Goal: Answer question/provide support: Share knowledge or assist other users

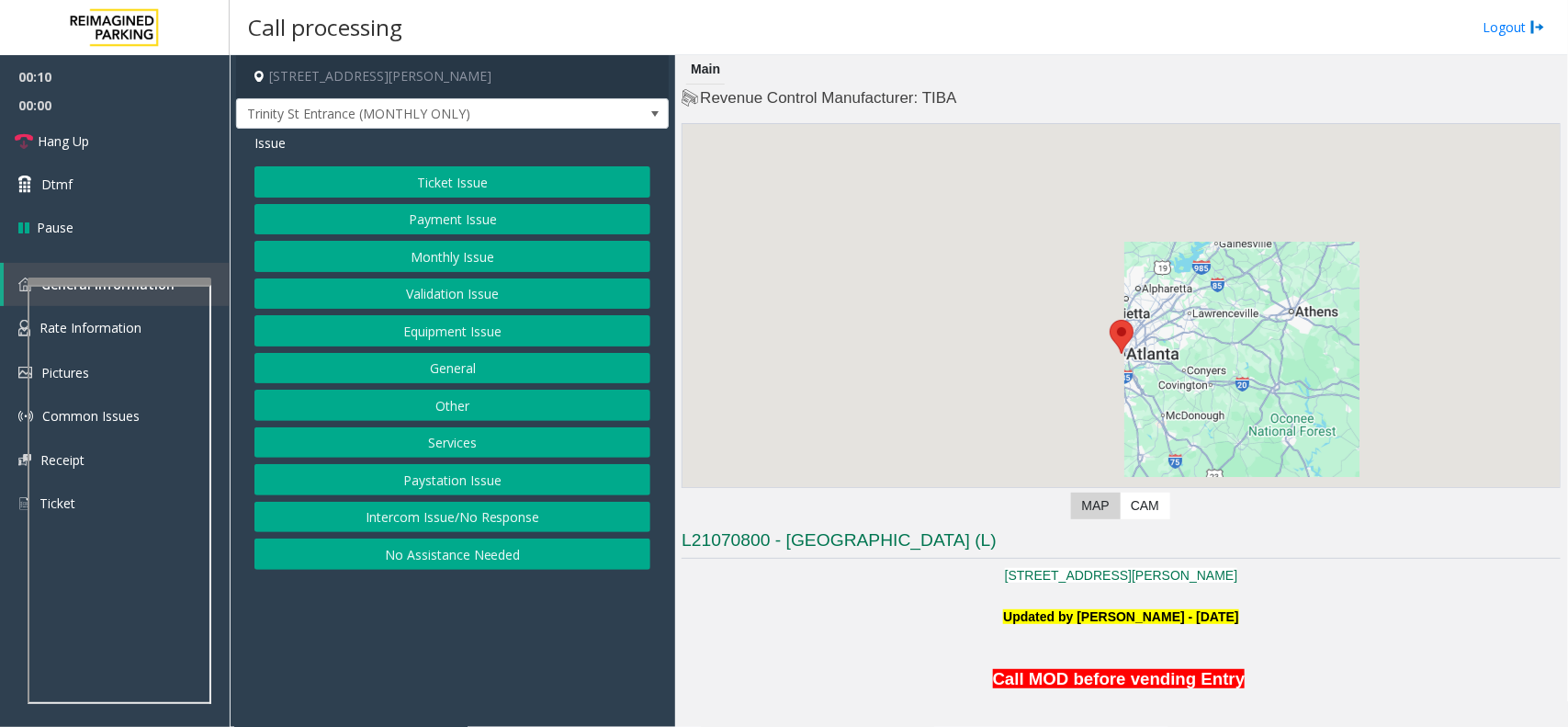
click at [478, 531] on button "Intercom Issue/No Response" at bounding box center [452, 516] width 396 height 31
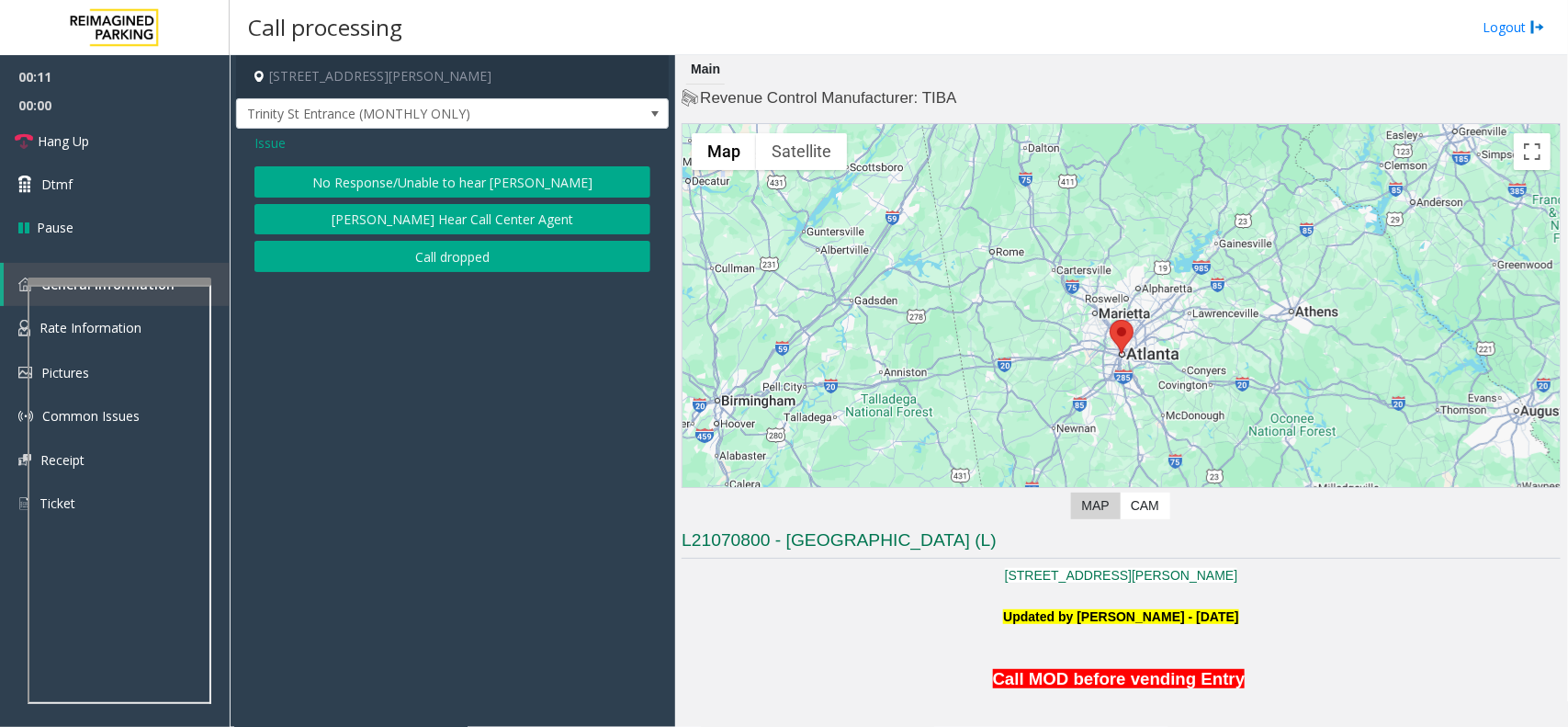
click at [361, 166] on button "No Response/Unable to hear [PERSON_NAME]" at bounding box center [452, 182] width 396 height 31
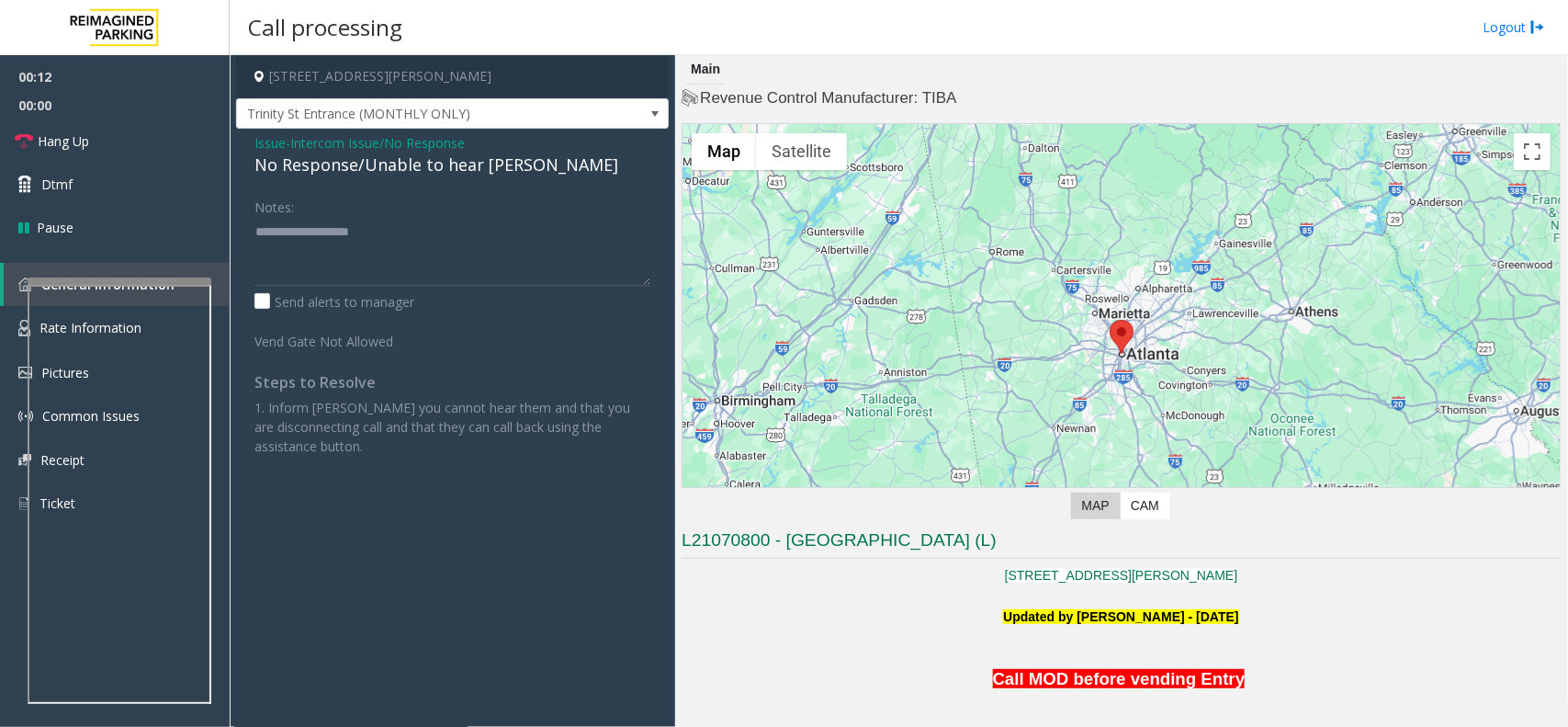
click at [354, 180] on div "Issue - Intercom Issue/No Response No Response/Unable to hear [PERSON_NAME] Not…" at bounding box center [452, 301] width 432 height 345
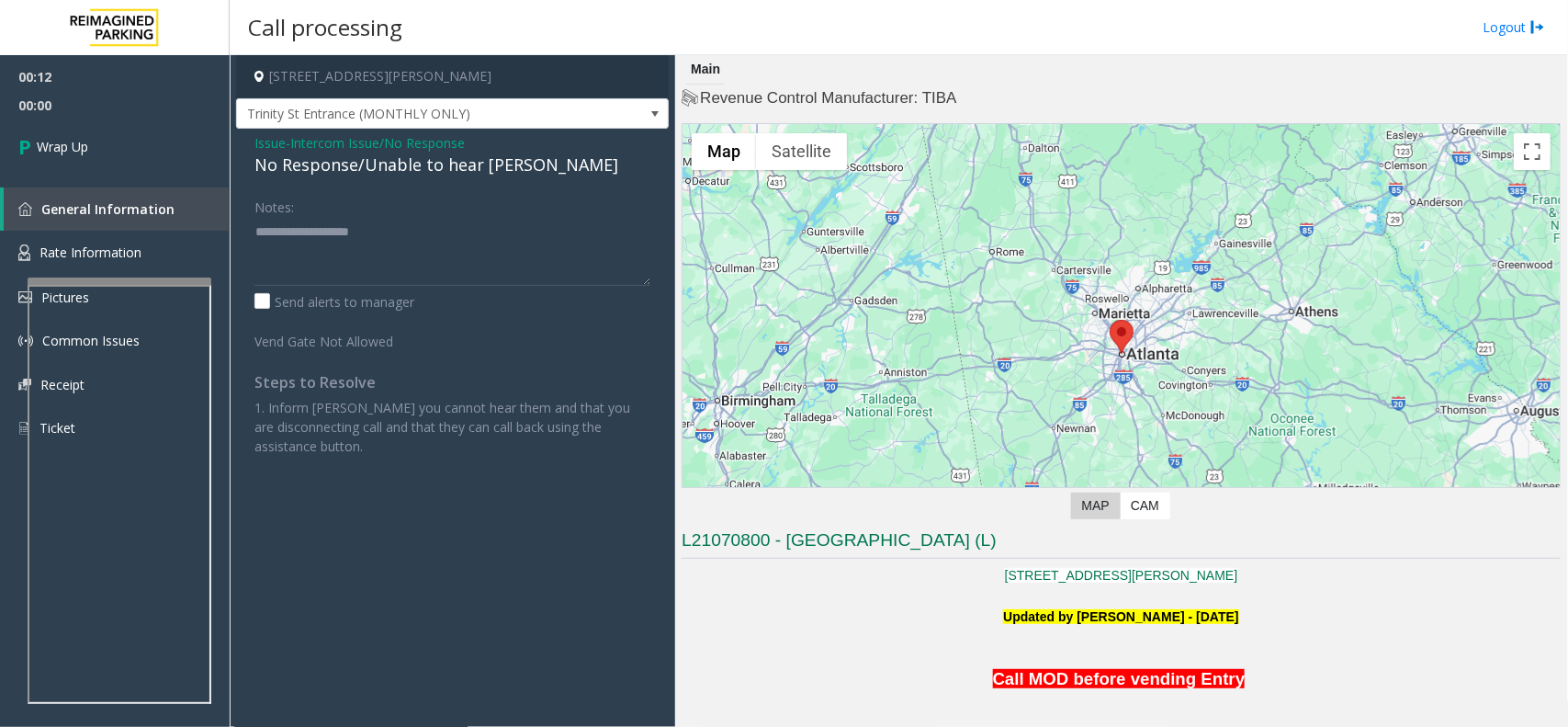
click at [354, 162] on div "No Response/Unable to hear [PERSON_NAME]" at bounding box center [452, 165] width 396 height 24
type textarea "**********"
click at [39, 149] on span "Wrap Up" at bounding box center [62, 147] width 52 height 20
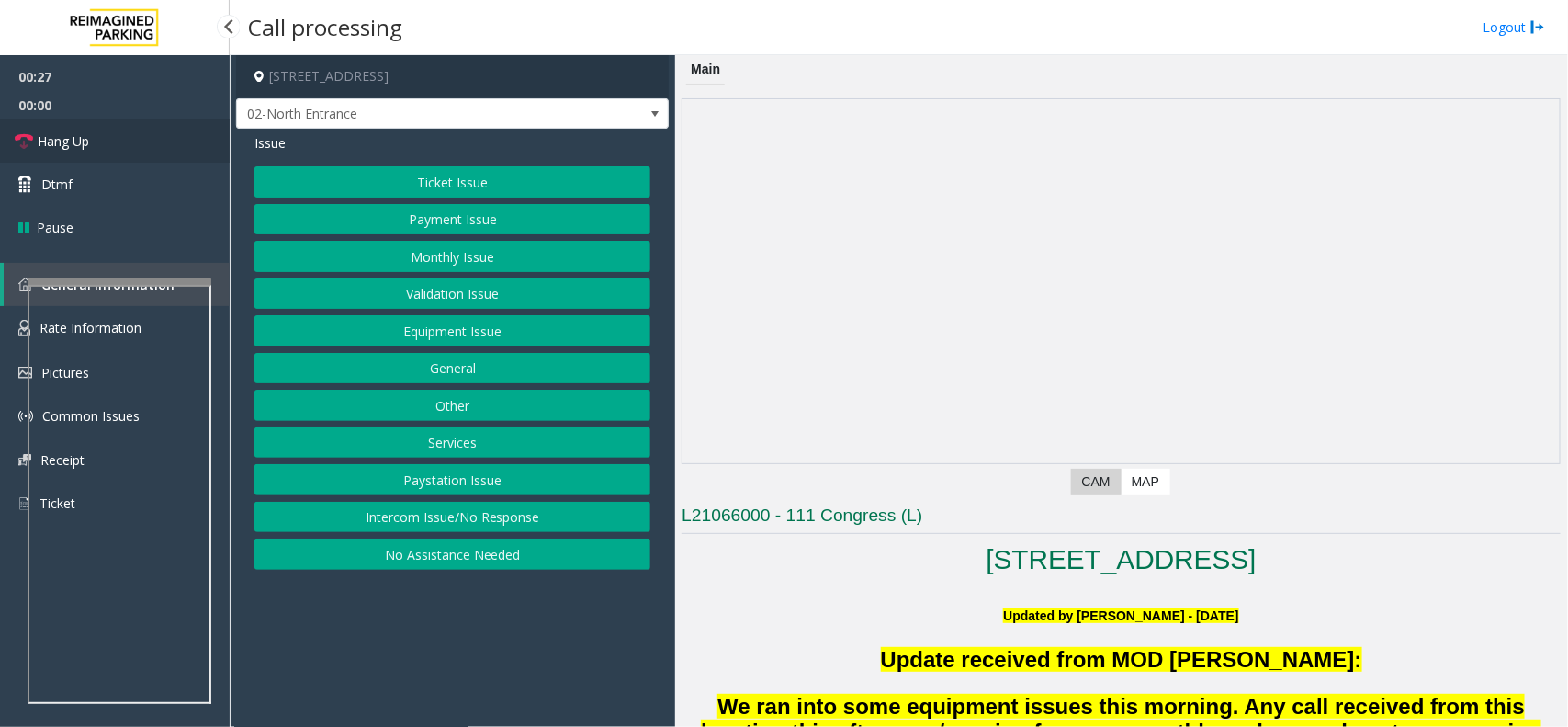
click at [34, 132] on link "Hang Up" at bounding box center [115, 141] width 229 height 43
click at [543, 510] on button "Intercom Issue/No Response" at bounding box center [452, 516] width 396 height 31
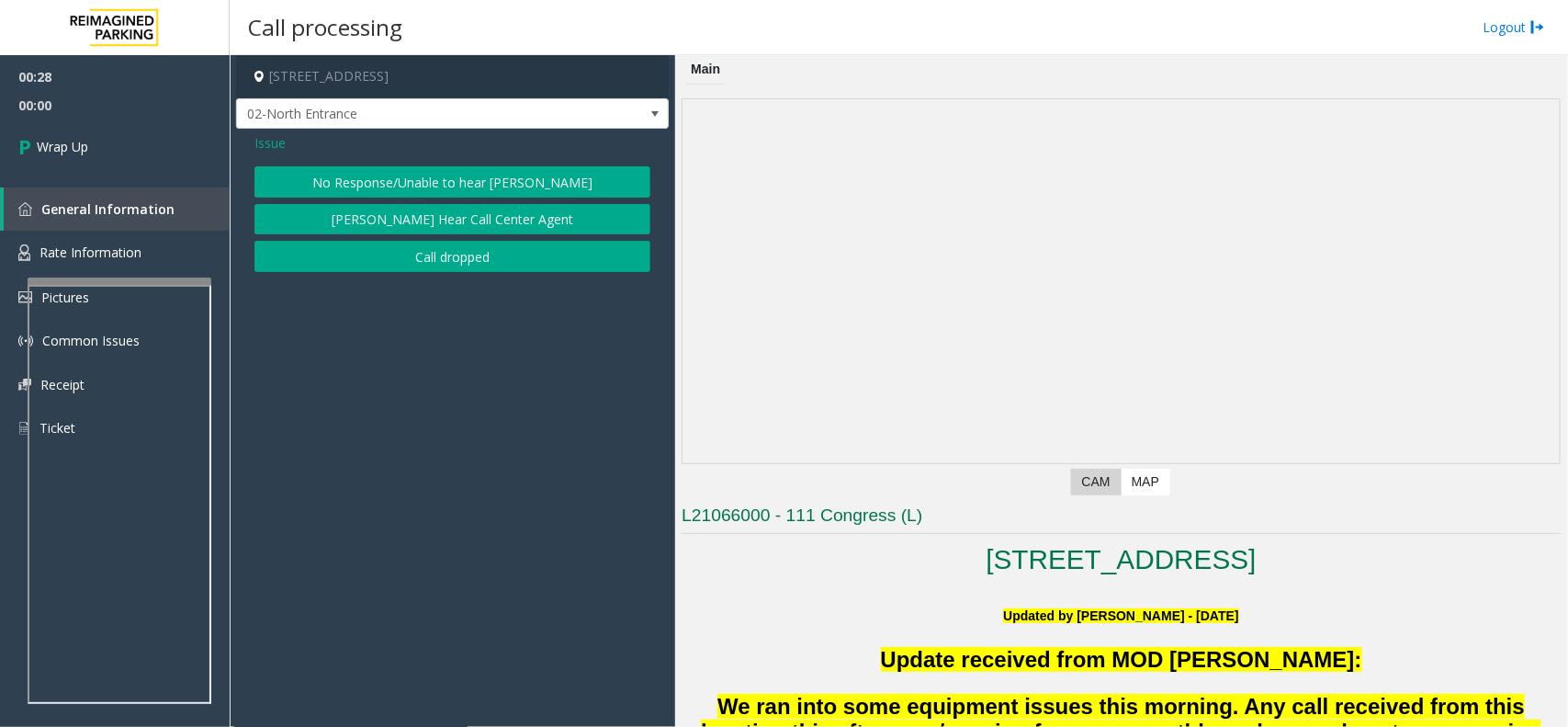
click at [425, 182] on button "No Response/Unable to hear [PERSON_NAME]" at bounding box center [452, 182] width 396 height 31
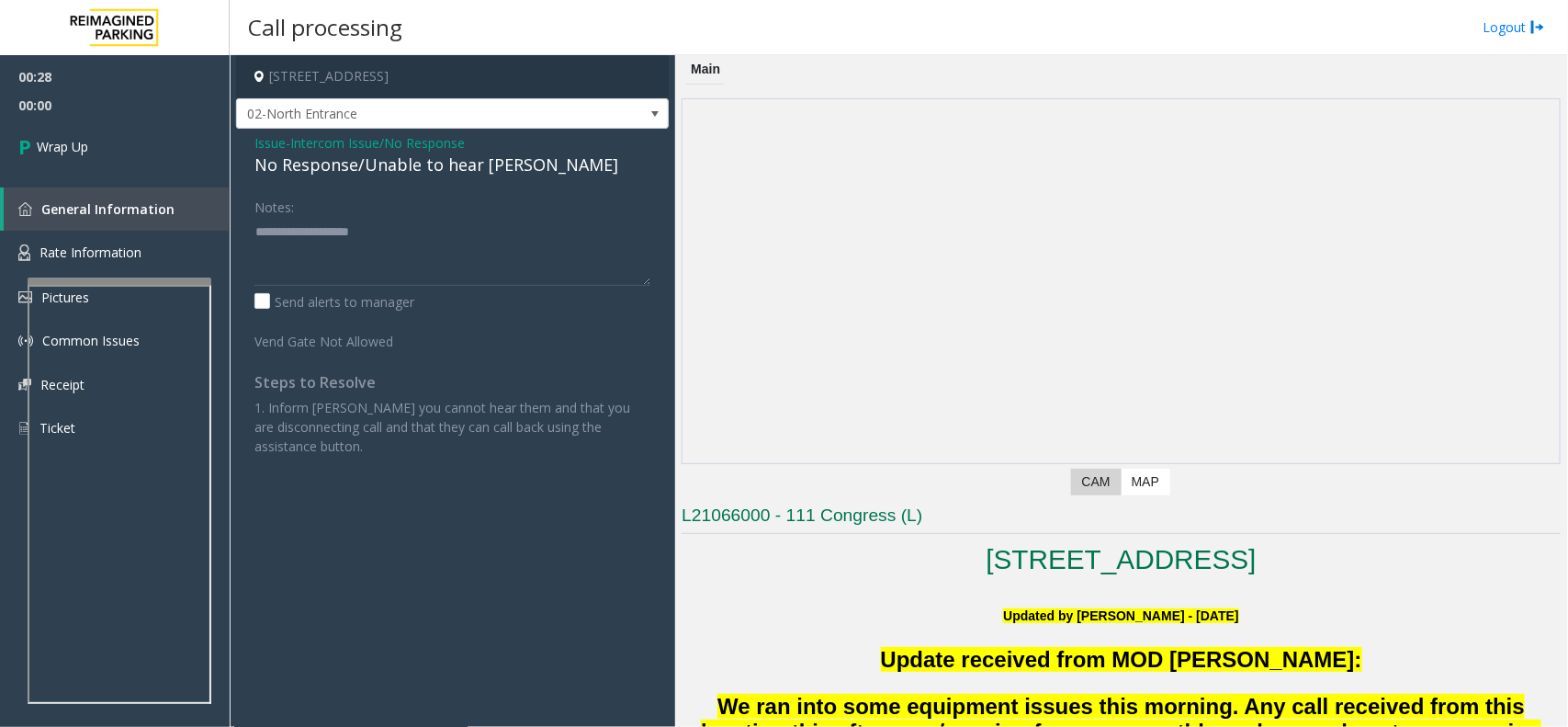
click at [344, 166] on div "No Response/Unable to hear [PERSON_NAME]" at bounding box center [452, 165] width 396 height 24
drag, startPoint x: 393, startPoint y: 269, endPoint x: 382, endPoint y: 262, distance: 13.0
click at [392, 269] on textarea at bounding box center [452, 251] width 396 height 69
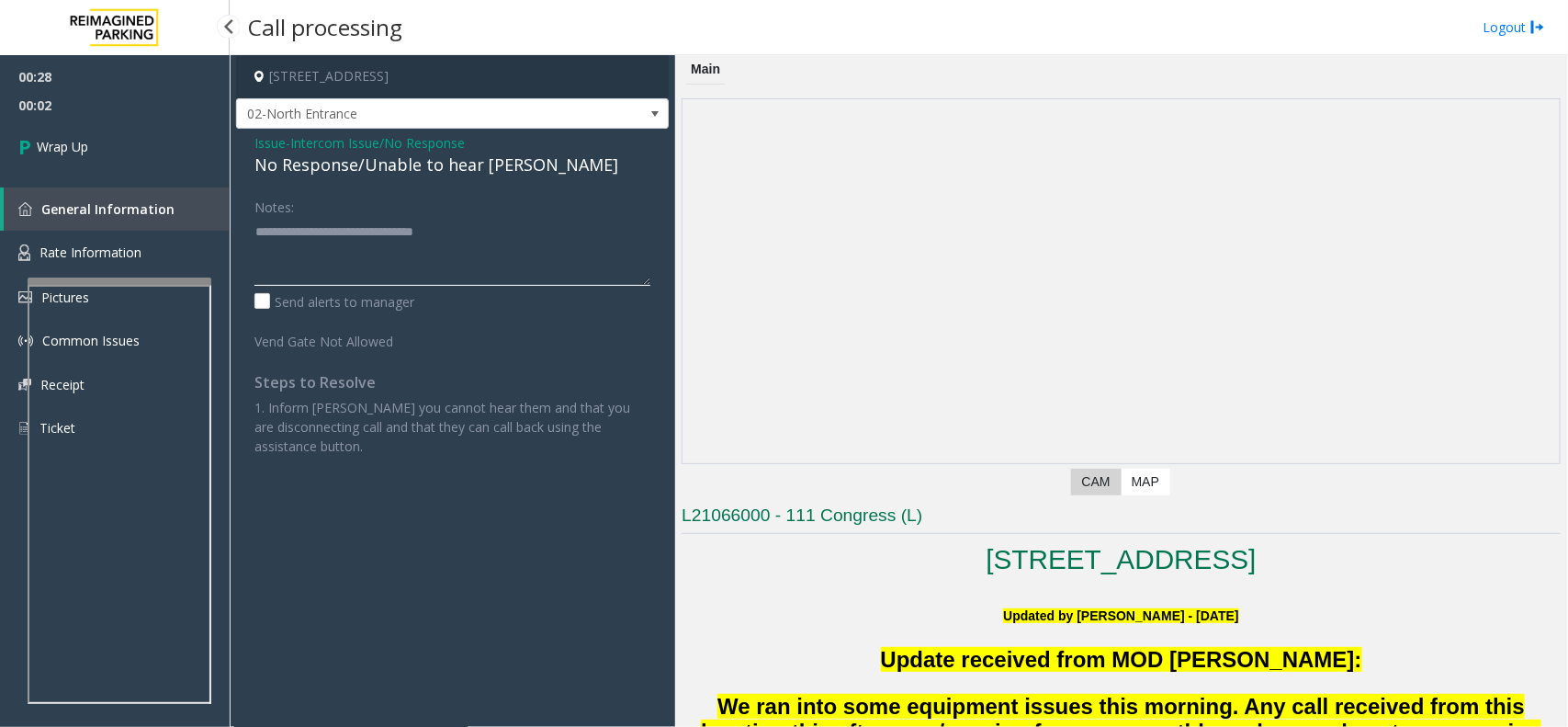
type textarea "**********"
click at [143, 112] on span "00:02" at bounding box center [115, 105] width 229 height 28
click at [129, 121] on link "Wrap Up" at bounding box center [115, 147] width 229 height 55
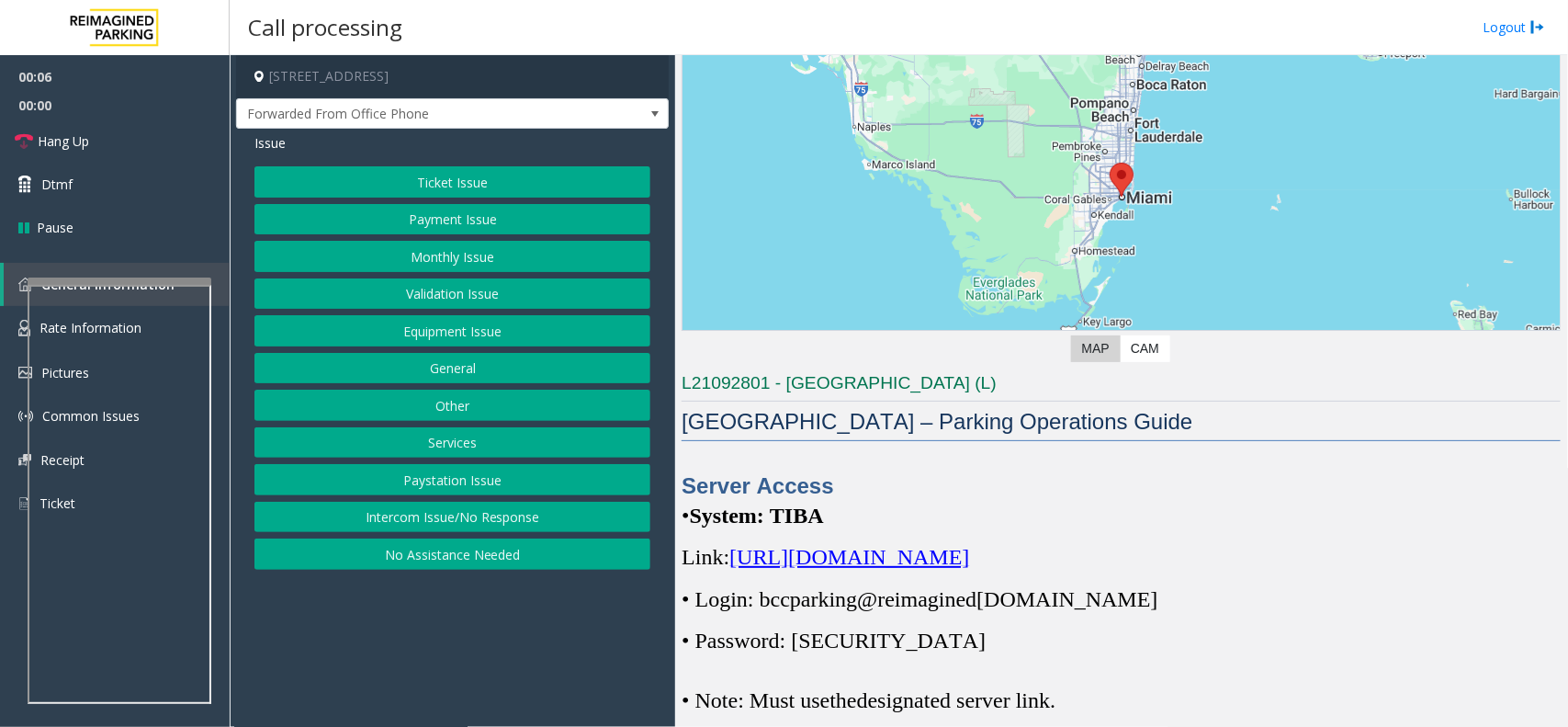
scroll to position [460, 0]
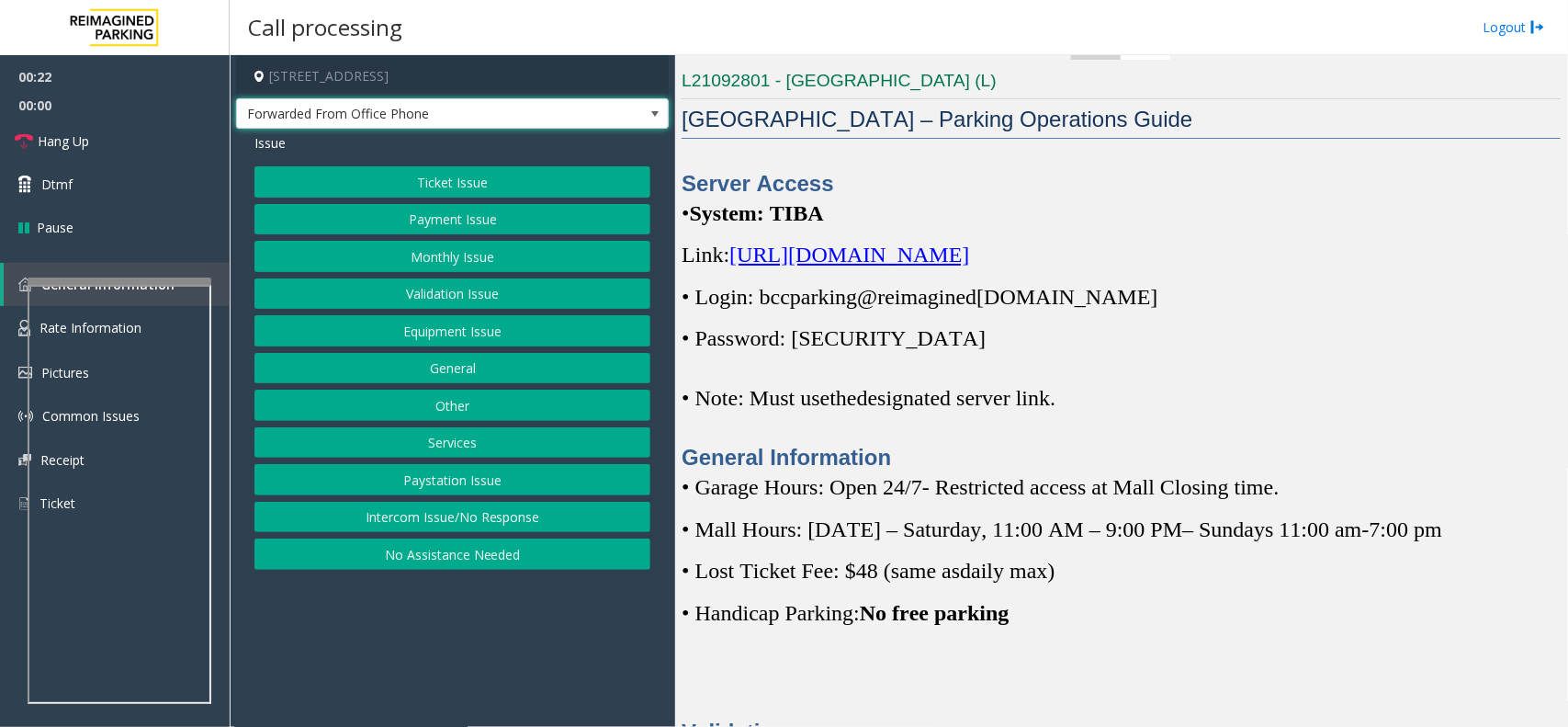
click at [568, 119] on span "Forwarded From Office Phone" at bounding box center [409, 114] width 344 height 29
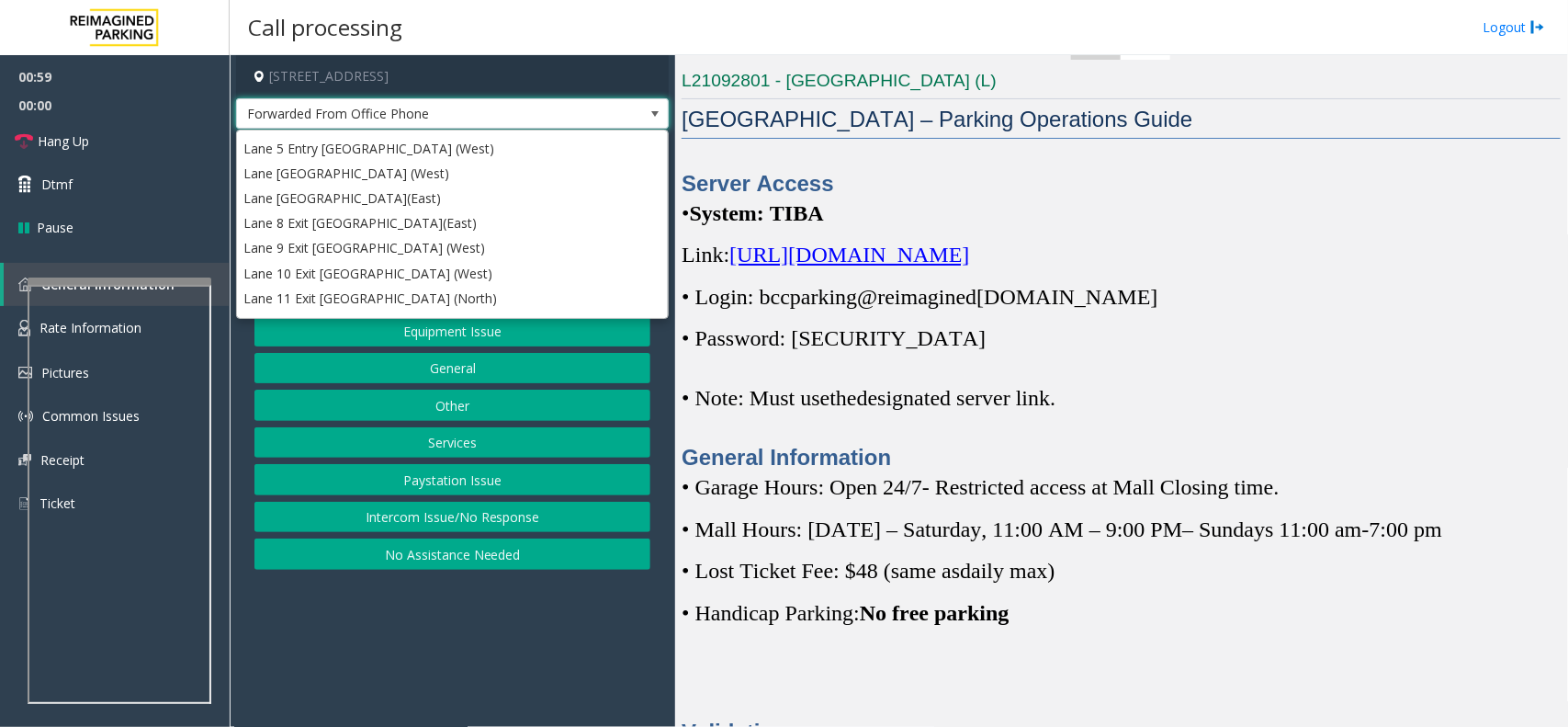
scroll to position [134, 0]
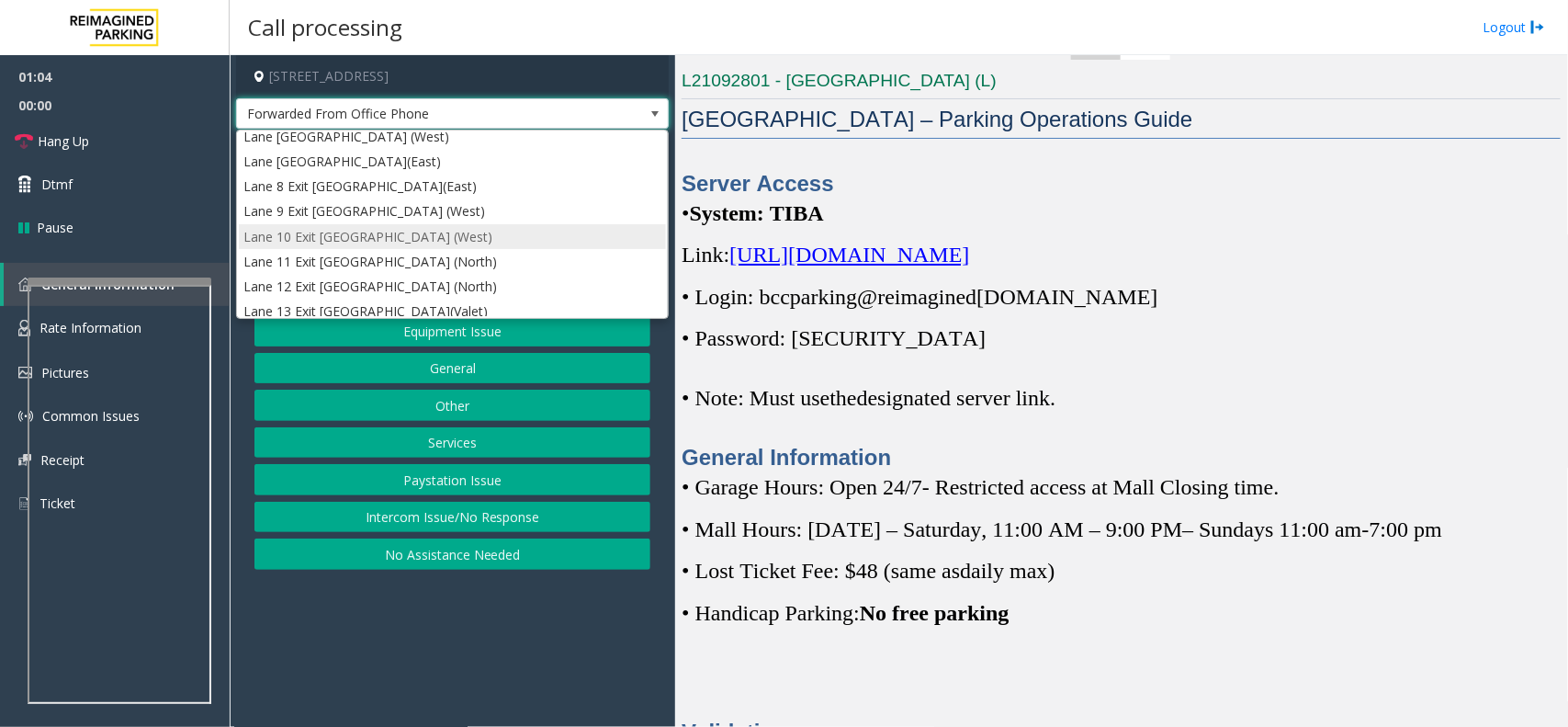
click at [436, 240] on li "Lane 10 Exit [GEOGRAPHIC_DATA] (West)" at bounding box center [452, 236] width 427 height 24
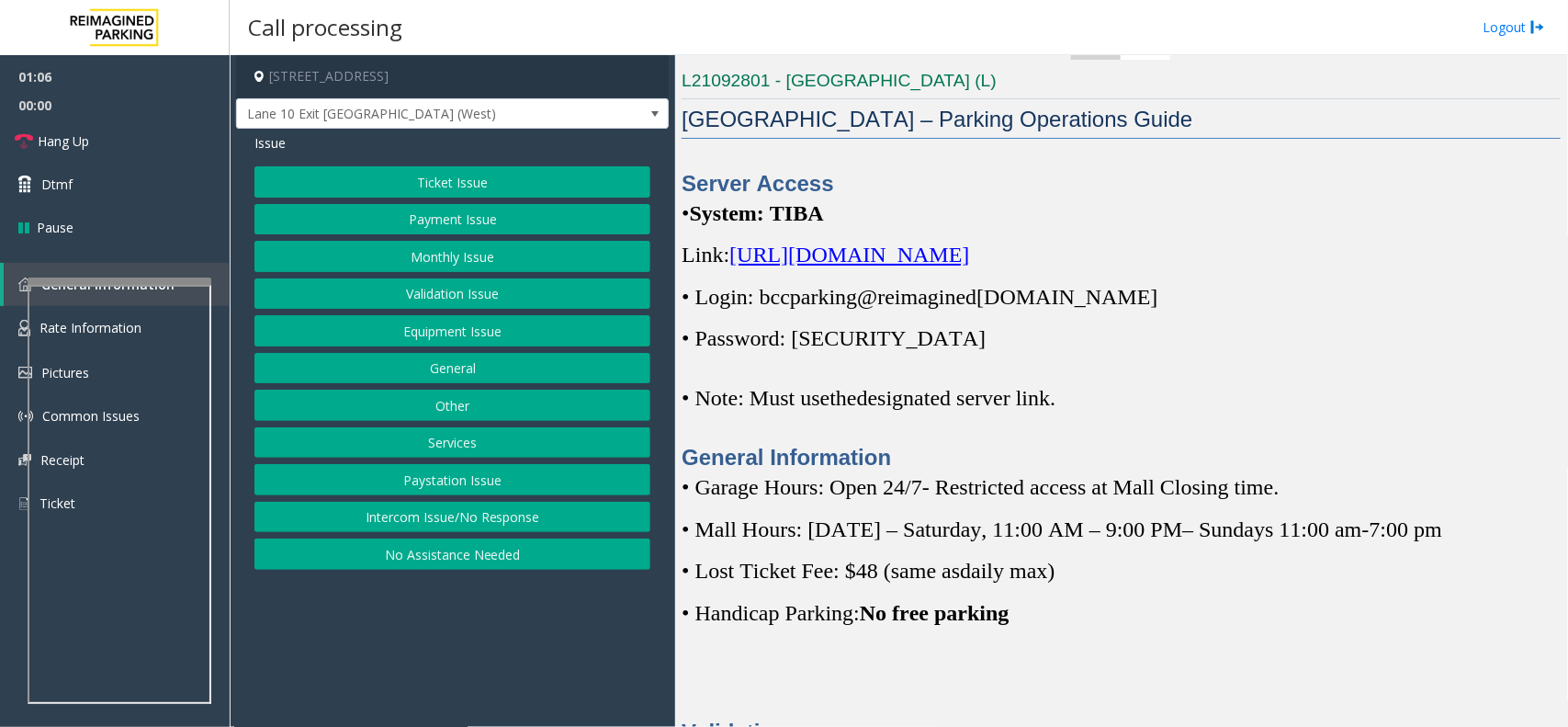
click at [869, 267] on p "Link: [URL][DOMAIN_NAME]" at bounding box center [1121, 254] width 879 height 29
click at [872, 255] on span "[URL][DOMAIN_NAME]" at bounding box center [849, 254] width 240 height 24
drag, startPoint x: 1104, startPoint y: 297, endPoint x: 762, endPoint y: 306, distance: 342.1
click at [762, 306] on p "• Login: bccparking@re imagined [DOMAIN_NAME]" at bounding box center [1121, 296] width 879 height 29
copy p "bccparking@re imagined [DOMAIN_NAME]"
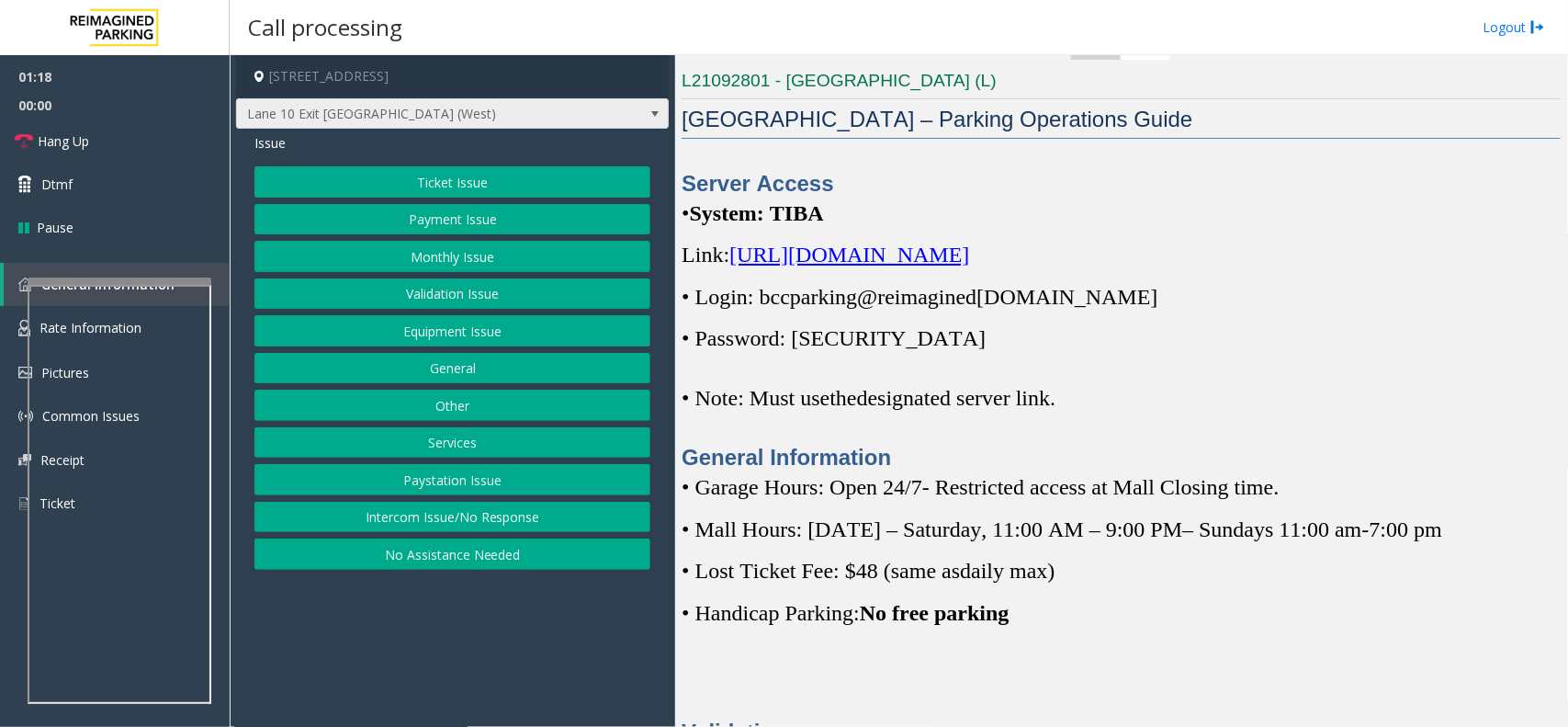
click at [567, 106] on span "Lane 10 Exit [GEOGRAPHIC_DATA] (West)" at bounding box center [409, 114] width 344 height 29
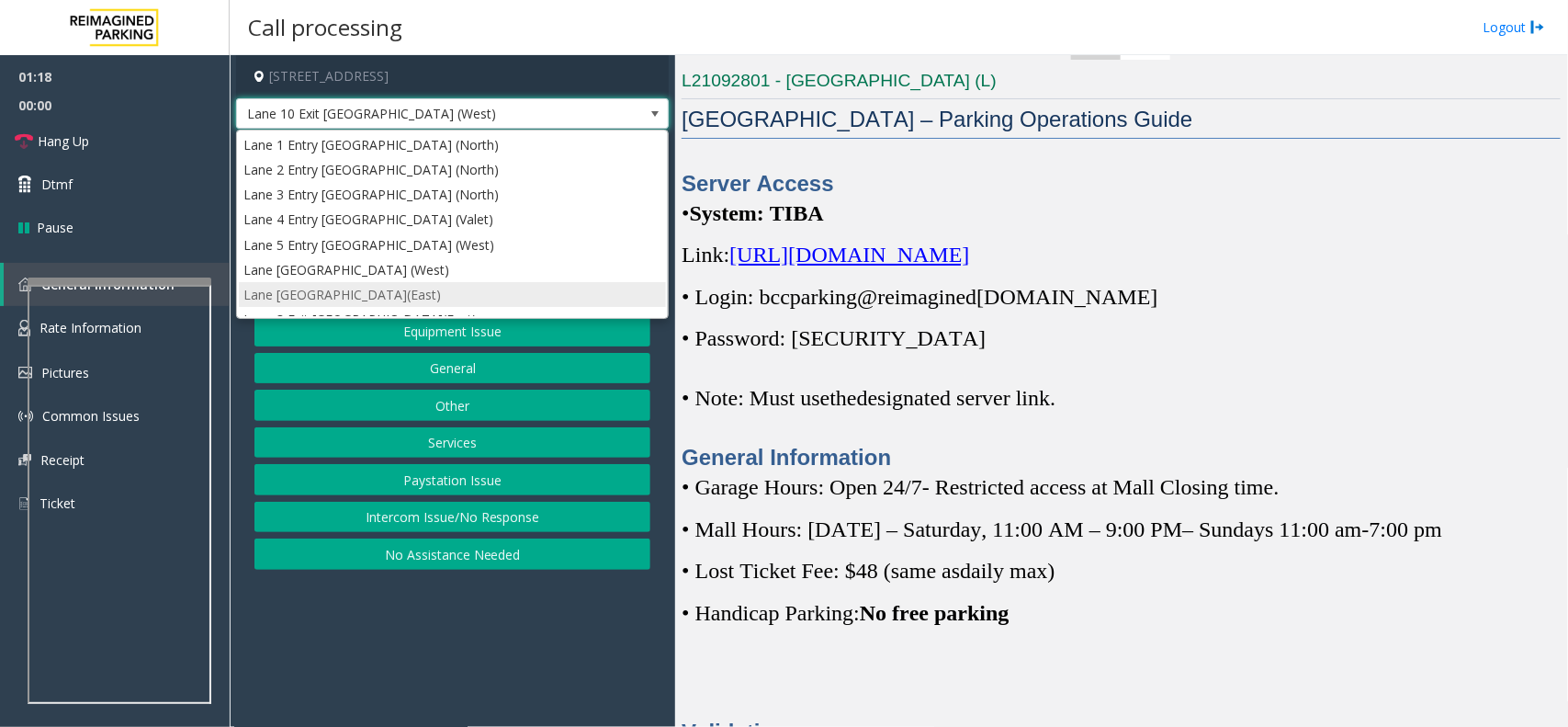
scroll to position [71, 0]
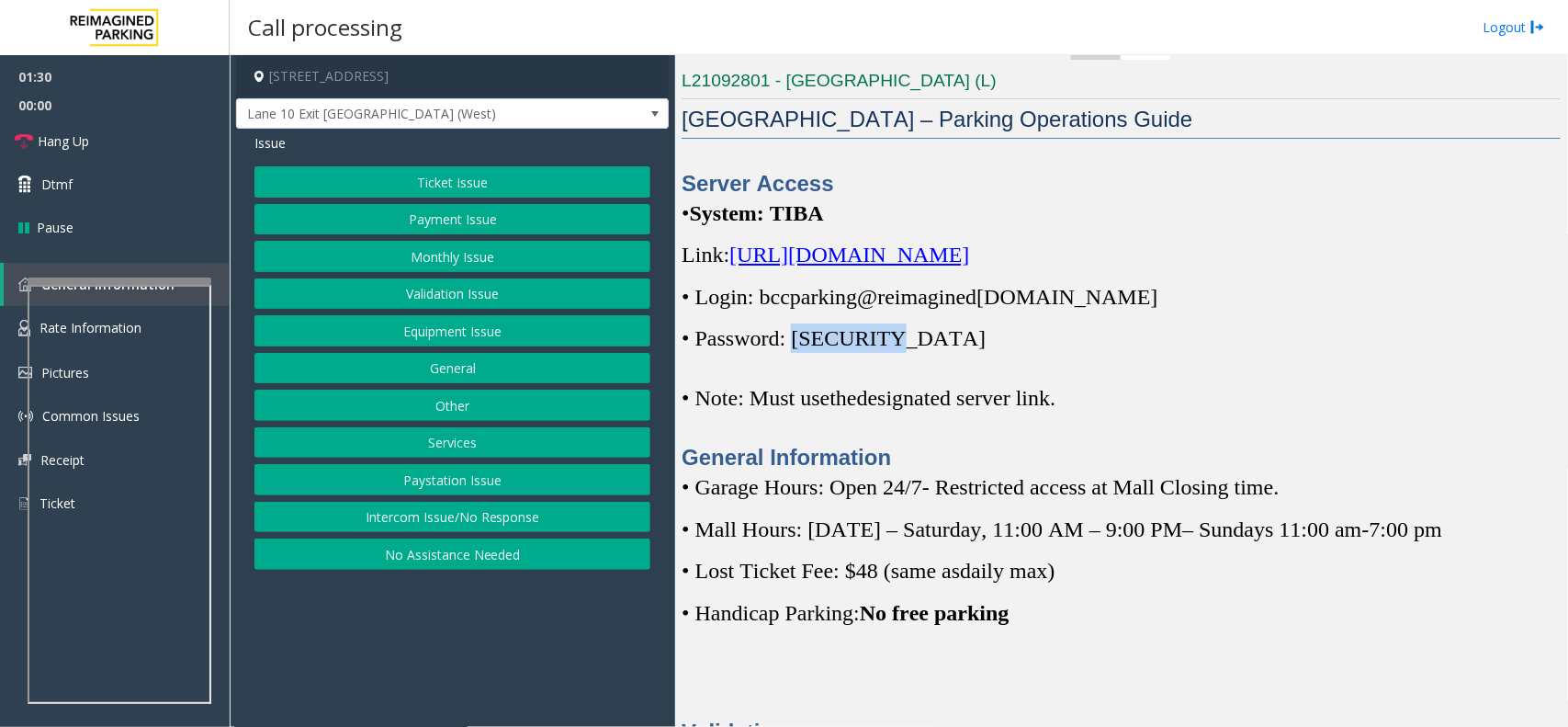
drag, startPoint x: 801, startPoint y: 331, endPoint x: 891, endPoint y: 332, distance: 90.0
click at [891, 332] on p "• Password: [SECURITY_DATA]" at bounding box center [1121, 338] width 879 height 29
copy span "Parking1!"
click at [451, 185] on button "Ticket Issue" at bounding box center [452, 182] width 396 height 31
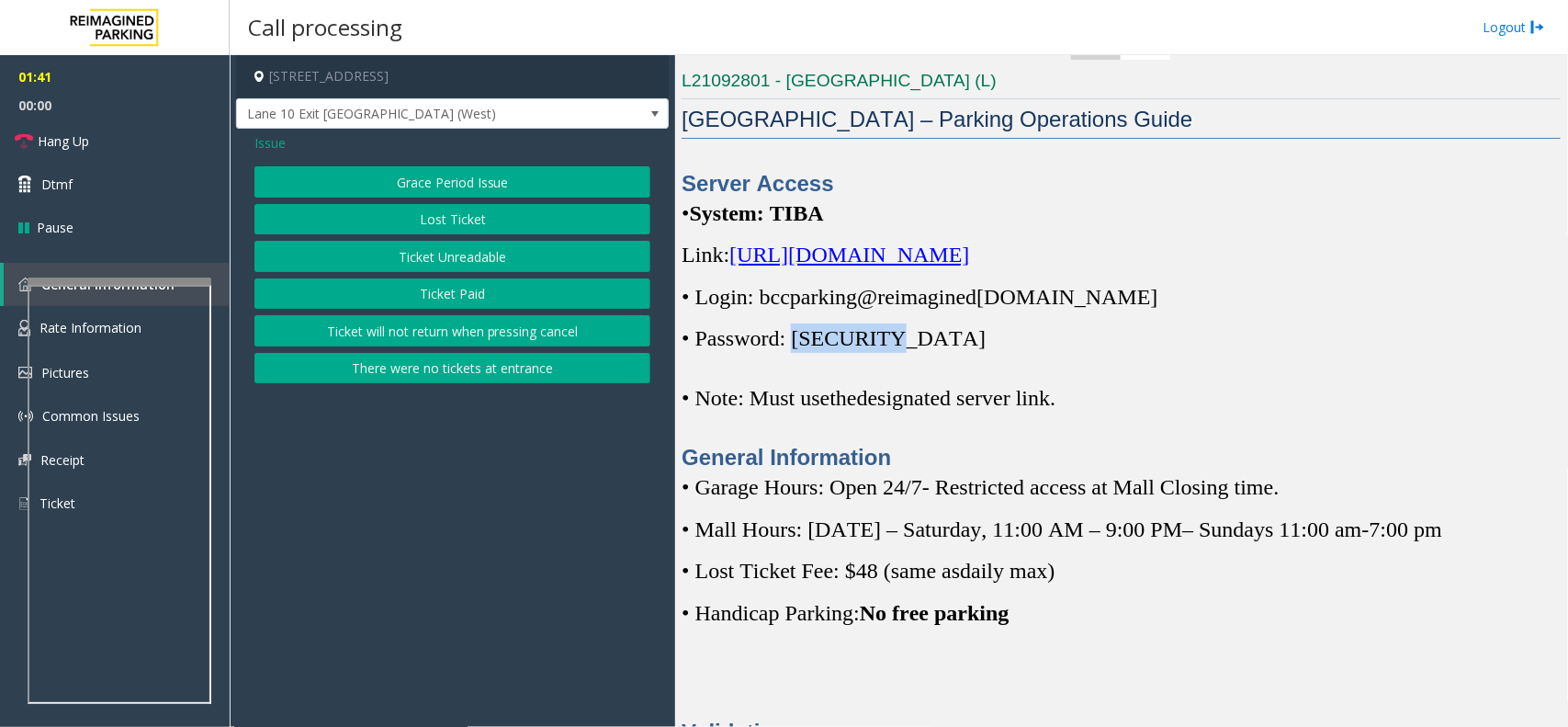
click at [460, 219] on button "Lost Ticket" at bounding box center [452, 219] width 396 height 31
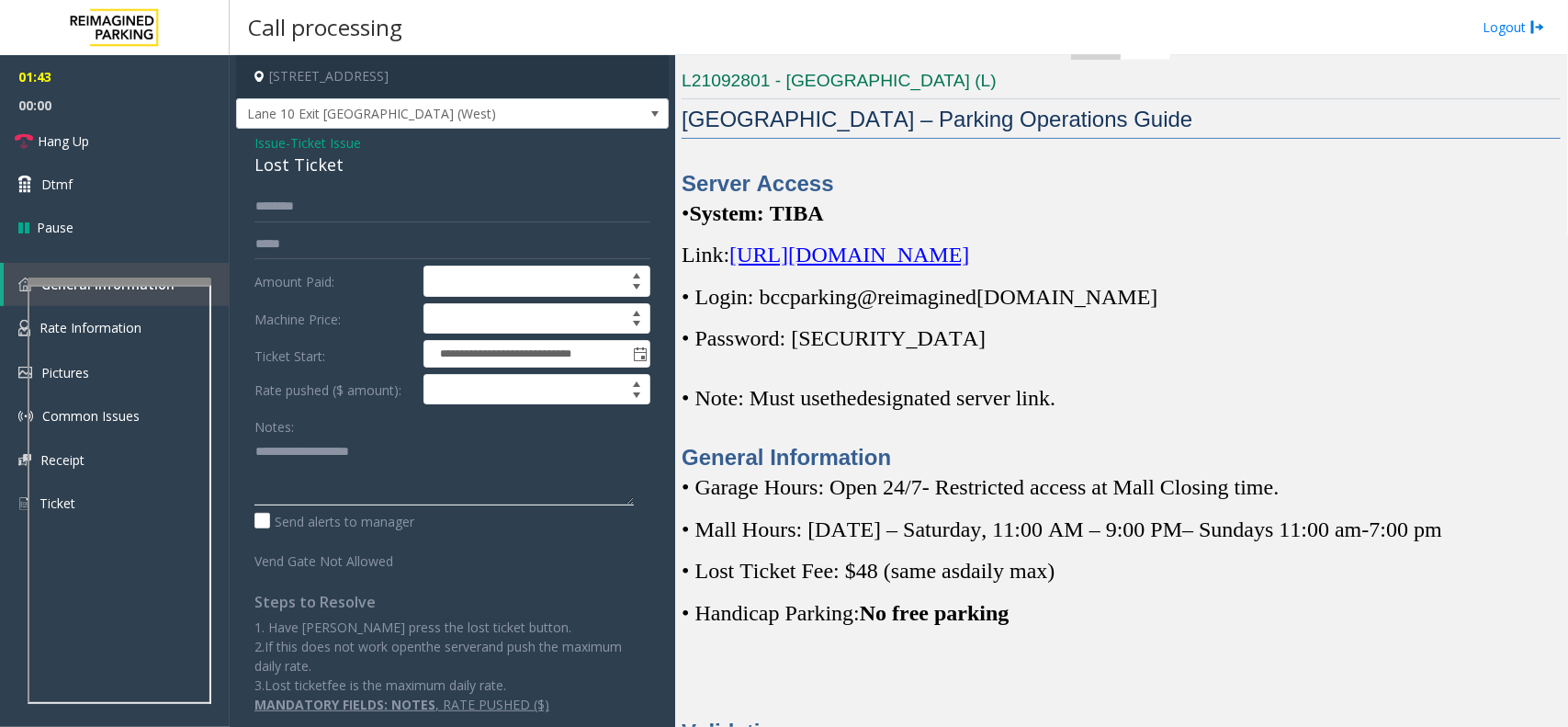
click at [423, 479] on textarea at bounding box center [445, 470] width 380 height 69
click at [427, 473] on textarea at bounding box center [445, 470] width 380 height 69
paste textarea "**********"
click at [274, 159] on div "Lost Ticket" at bounding box center [452, 165] width 396 height 24
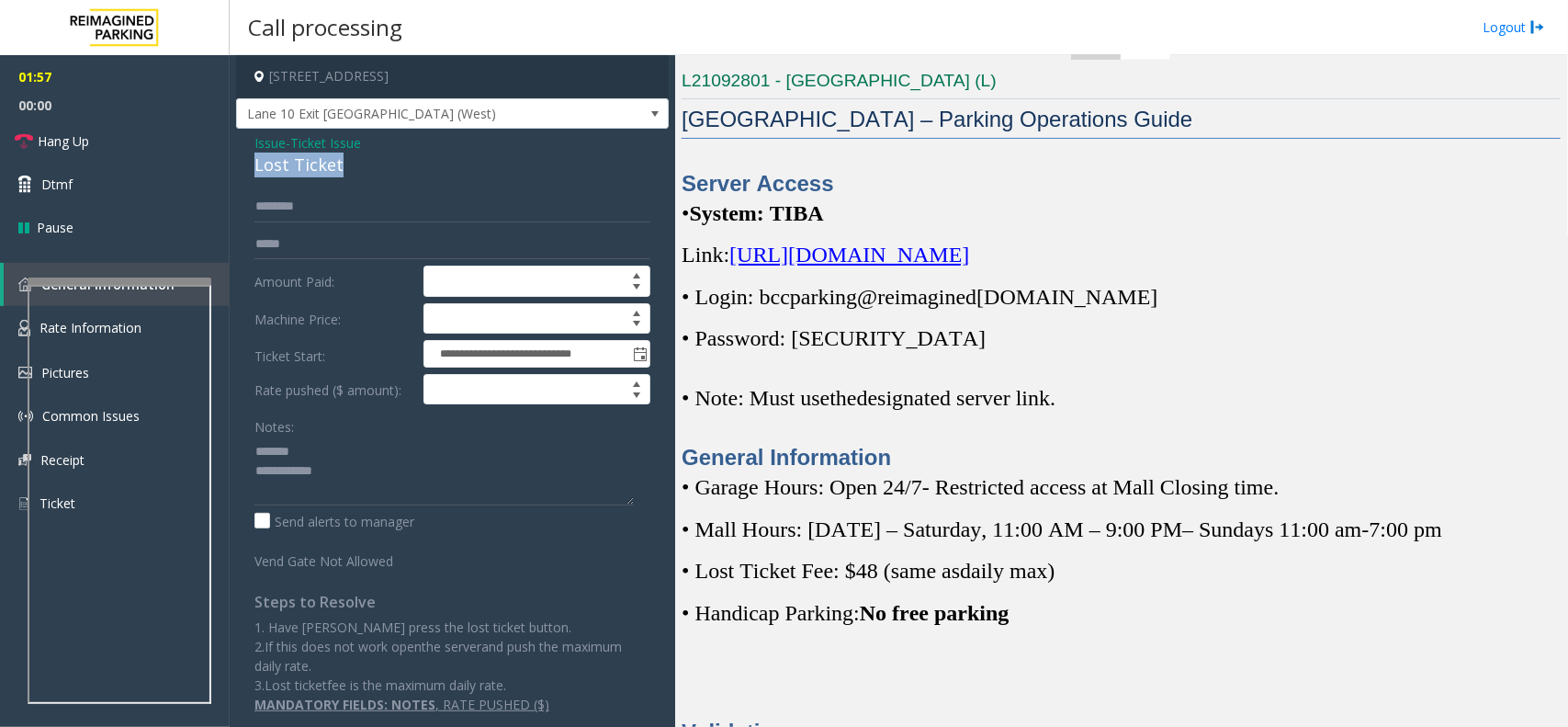
click at [274, 159] on div "Lost Ticket" at bounding box center [452, 165] width 396 height 24
click at [319, 471] on textarea at bounding box center [445, 470] width 380 height 69
click at [329, 470] on textarea at bounding box center [445, 470] width 380 height 69
type textarea "**********"
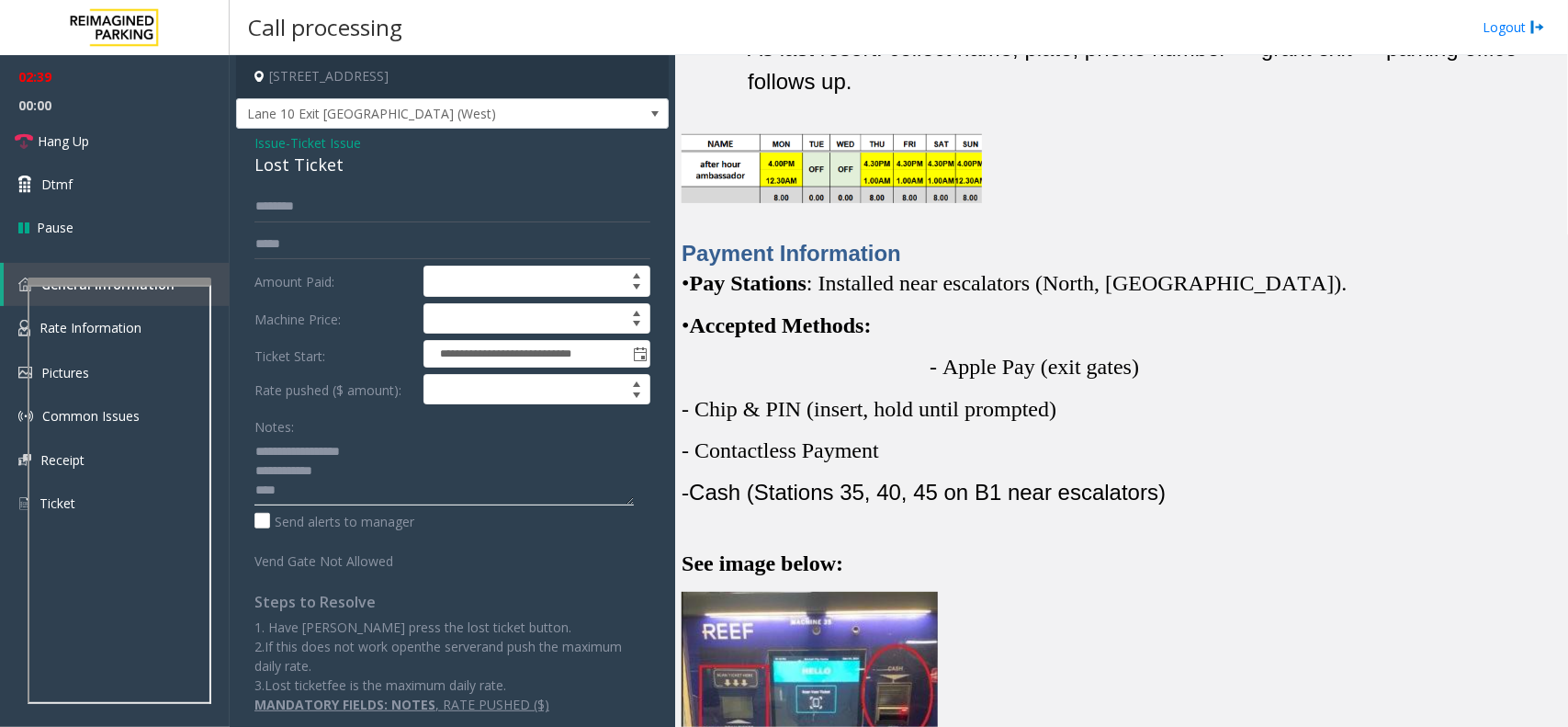
scroll to position [2115, 0]
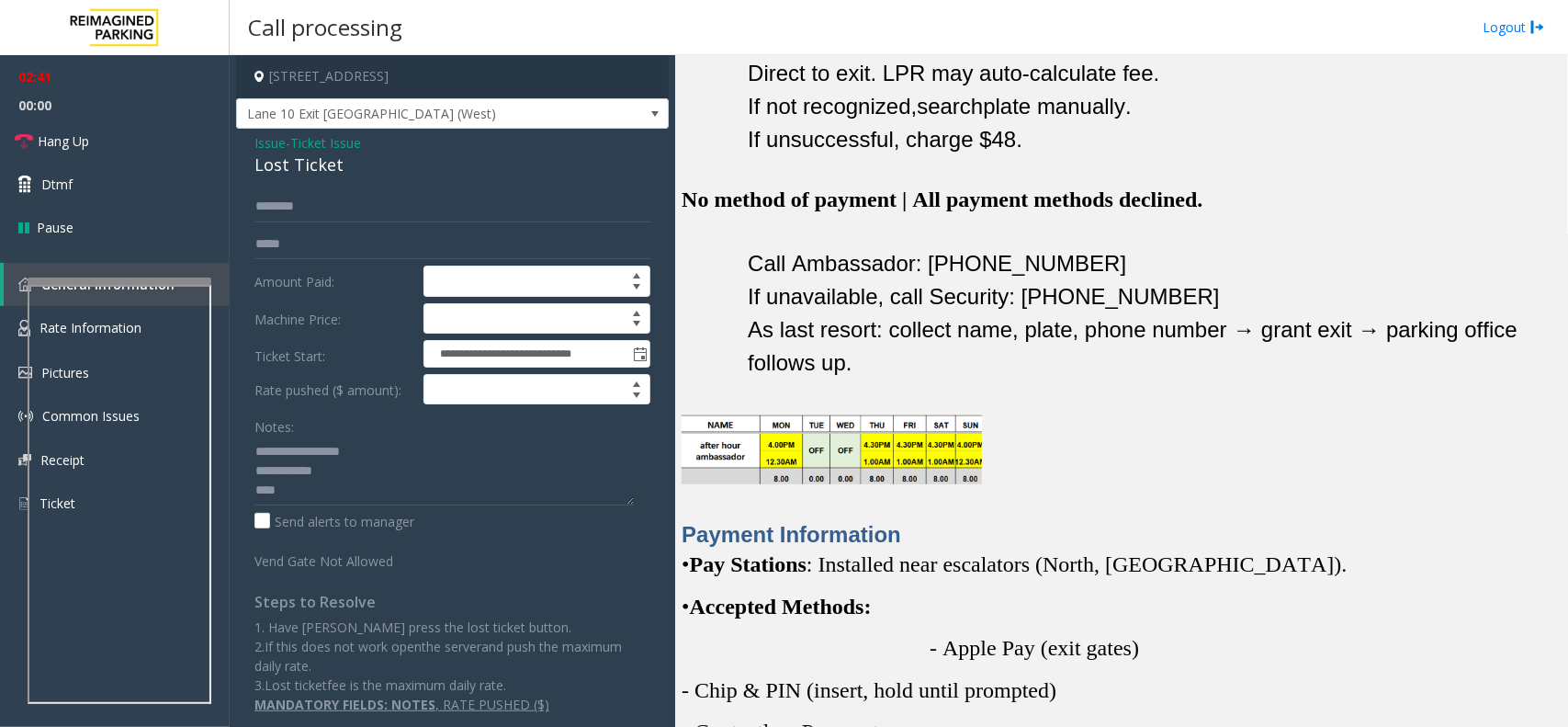
drag, startPoint x: 490, startPoint y: 70, endPoint x: 428, endPoint y: 75, distance: 62.2
click at [428, 75] on h4 "[STREET_ADDRESS]" at bounding box center [452, 77] width 432 height 43
copy h4 "[GEOGRAPHIC_DATA], [GEOGRAPHIC_DATA]"
click at [275, 147] on span "Issue" at bounding box center [270, 143] width 31 height 20
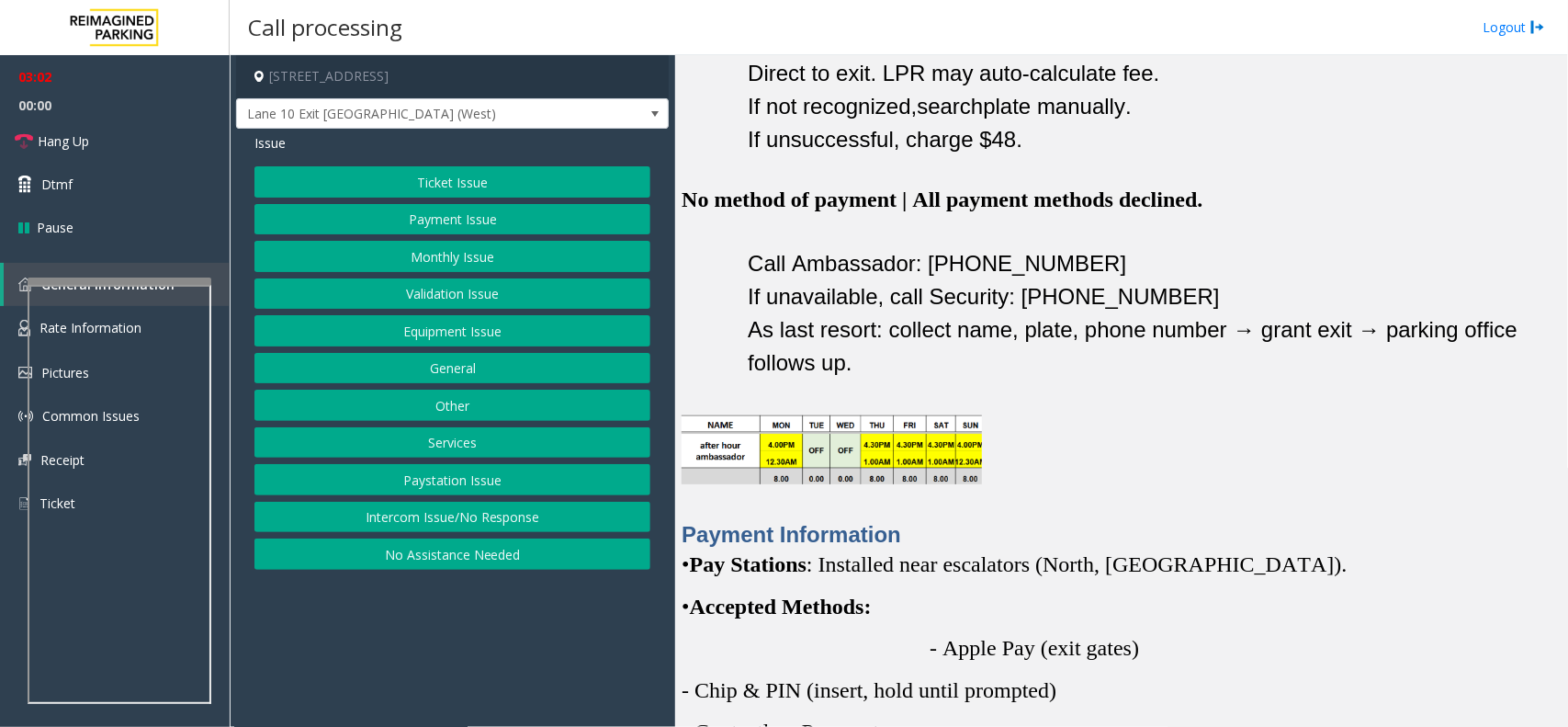
click at [437, 180] on button "Ticket Issue" at bounding box center [452, 182] width 396 height 31
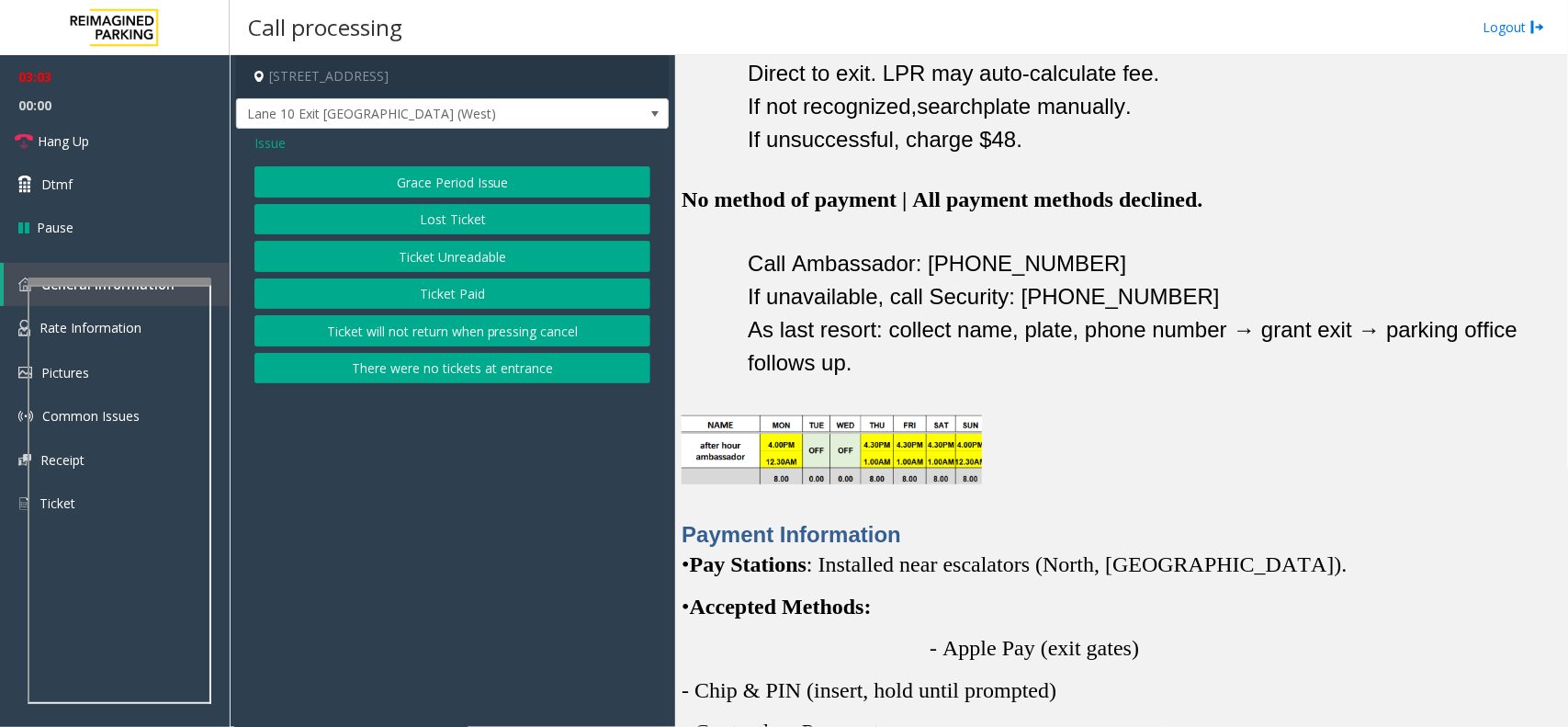
click at [468, 182] on button "Grace Period Issue" at bounding box center [452, 182] width 396 height 31
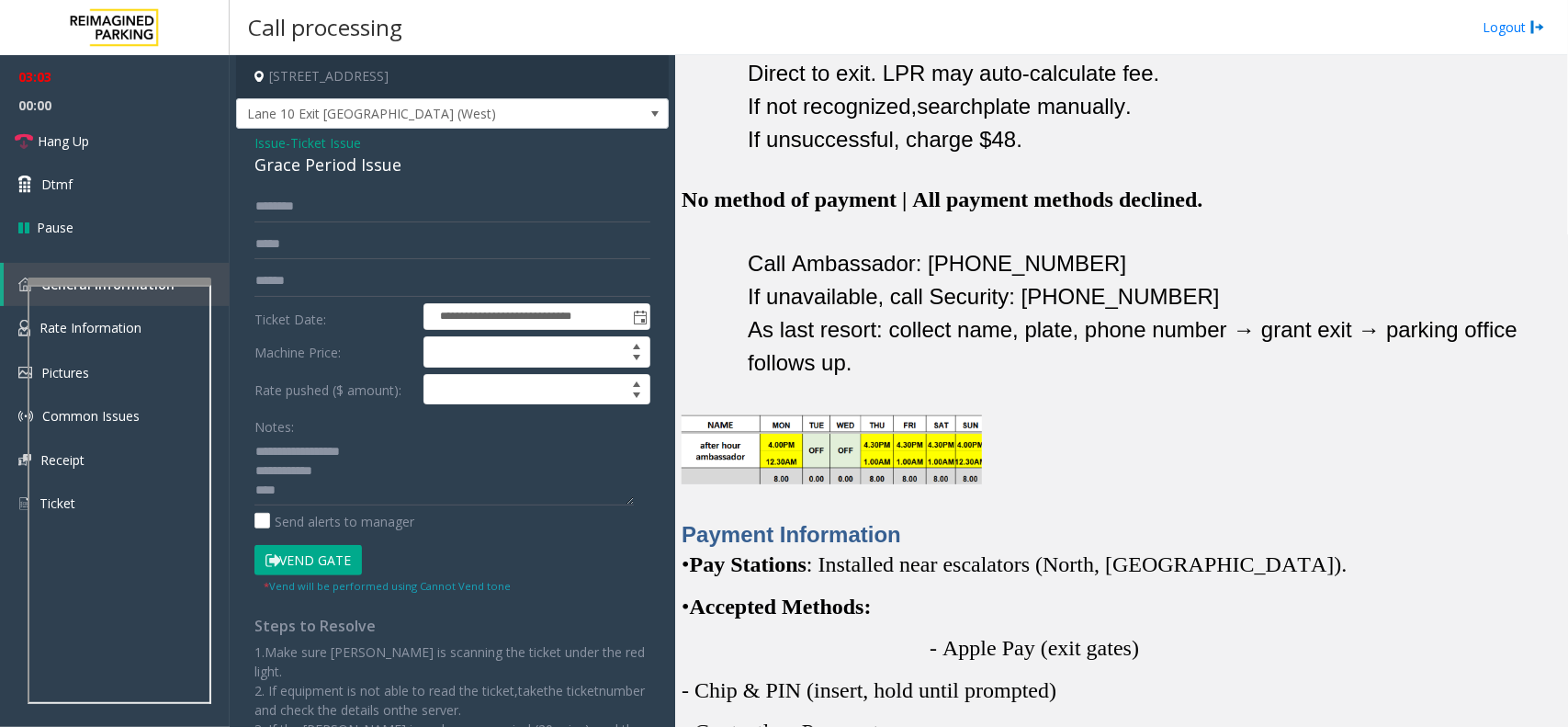
click at [315, 563] on button "Vend Gate" at bounding box center [308, 560] width 107 height 31
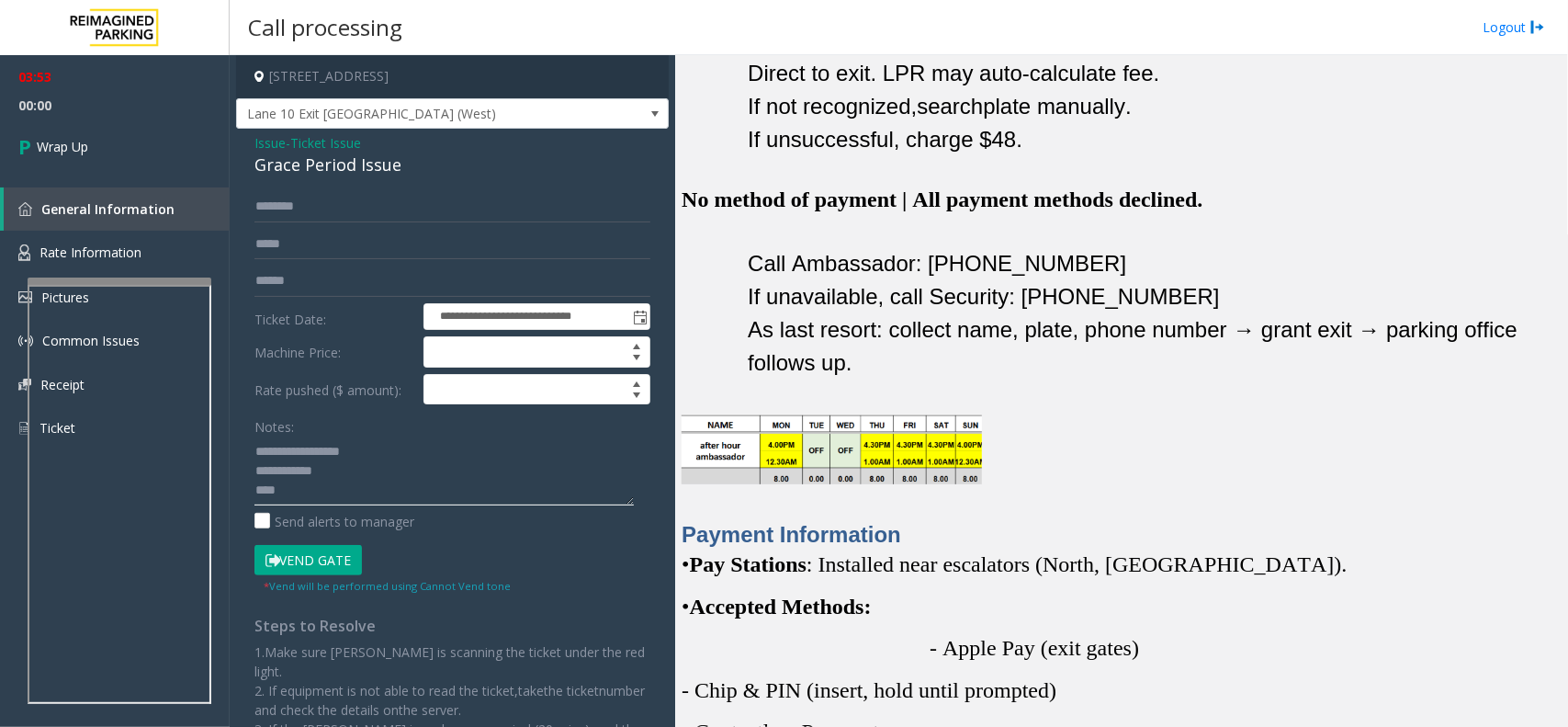
click at [255, 484] on textarea at bounding box center [445, 470] width 380 height 69
click at [387, 490] on textarea at bounding box center [445, 470] width 380 height 69
paste textarea "**** **** ****"
click at [256, 501] on textarea at bounding box center [445, 470] width 380 height 69
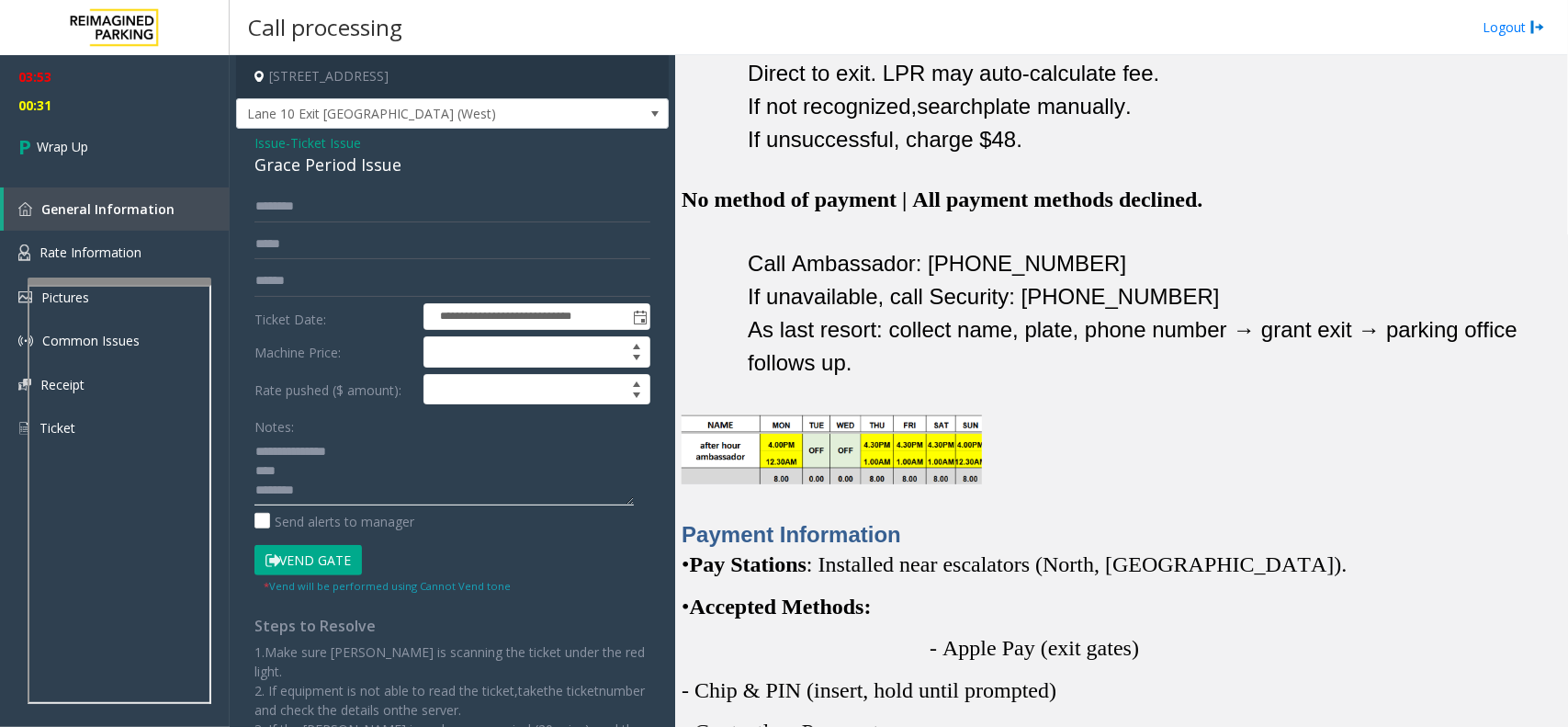
scroll to position [38, 0]
click at [258, 494] on textarea at bounding box center [445, 470] width 380 height 69
click at [345, 446] on textarea at bounding box center [445, 470] width 380 height 69
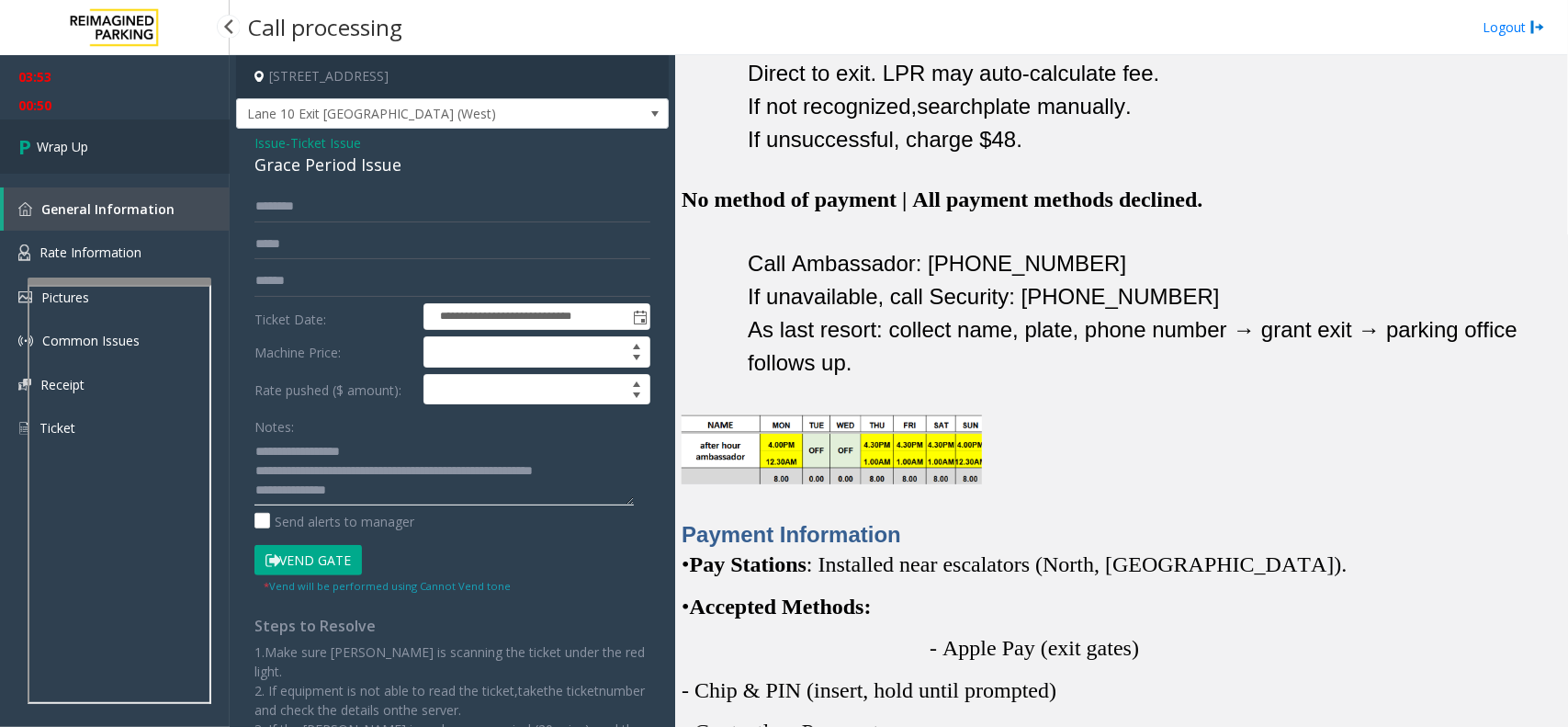
type textarea "**********"
click at [71, 138] on span "Wrap Up" at bounding box center [62, 147] width 52 height 20
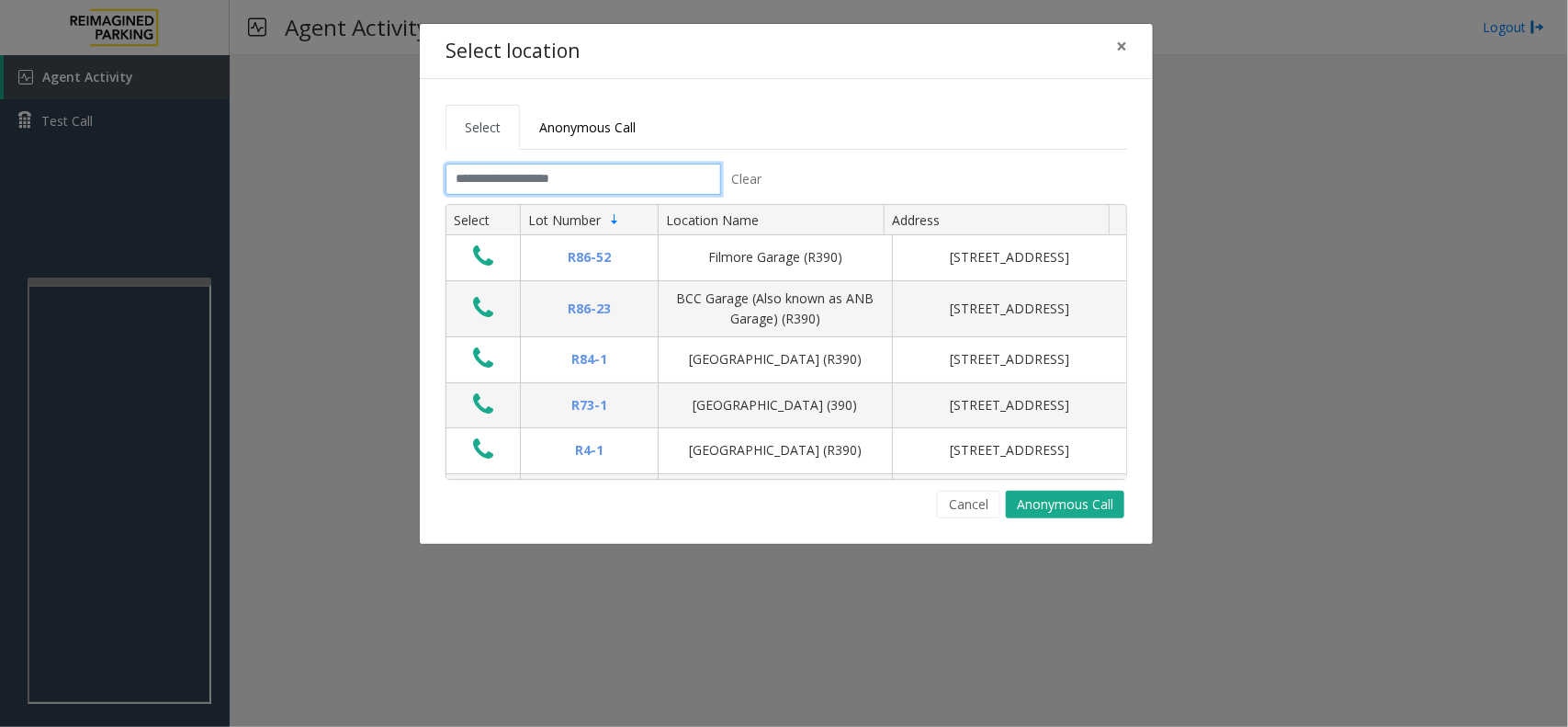
click at [577, 182] on input "text" at bounding box center [583, 179] width 275 height 31
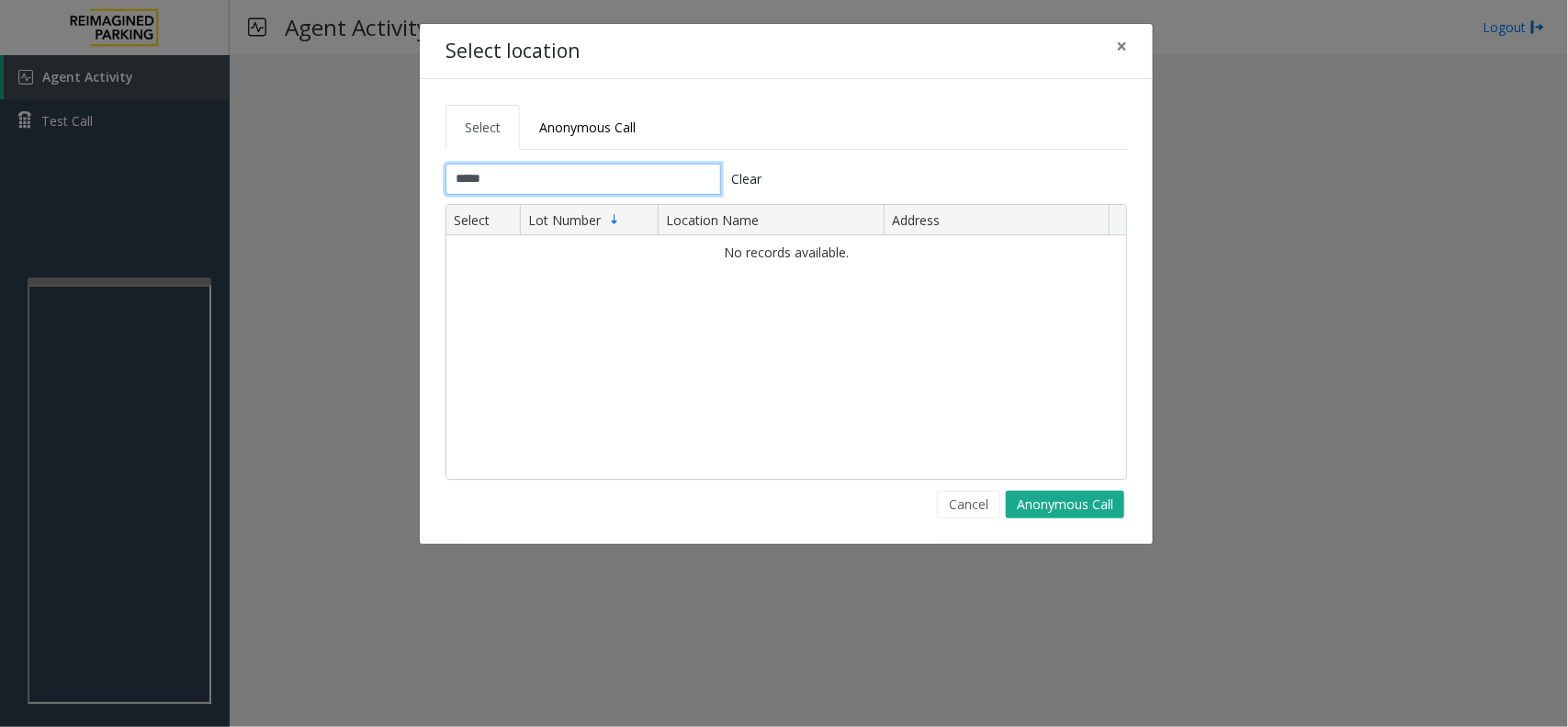
type input "*****"
drag, startPoint x: 652, startPoint y: 181, endPoint x: 157, endPoint y: 163, distance: 495.3
click at [157, 163] on div "Select location × Select Anonymous Call ***** Clear Select Lot Number Location …" at bounding box center [784, 363] width 1568 height 727
click at [614, 124] on span "Anonymous Call" at bounding box center [587, 127] width 97 height 18
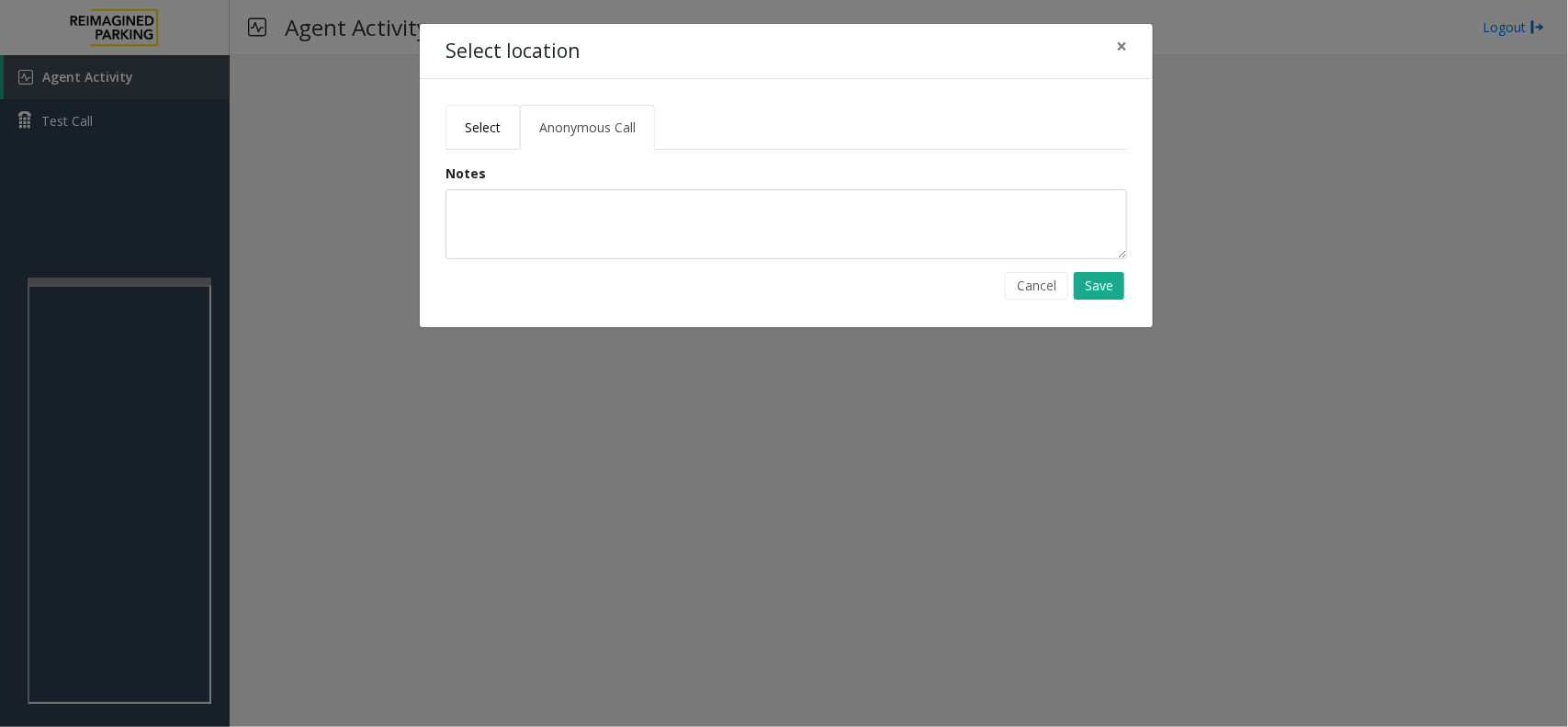
click at [494, 122] on span "Select" at bounding box center [482, 127] width 36 height 18
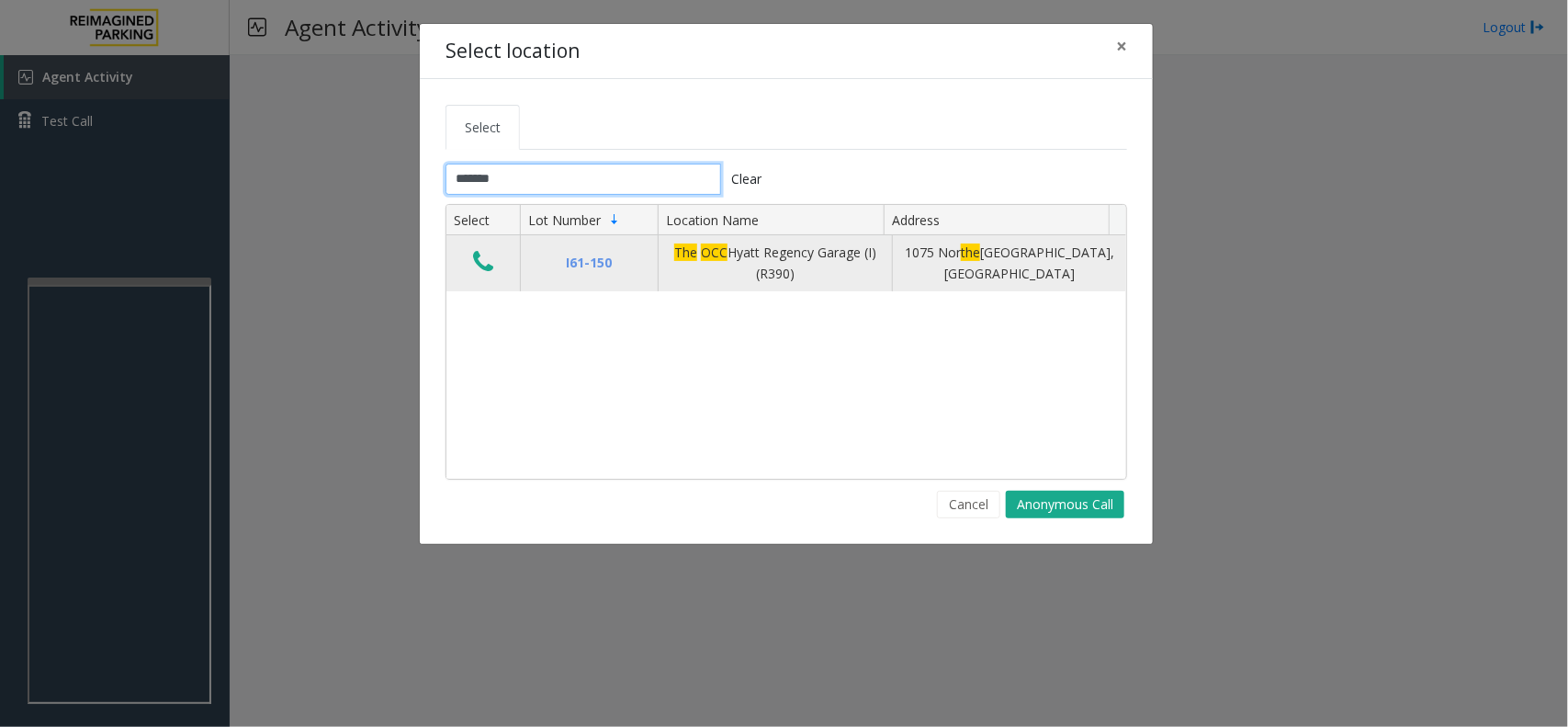
type input "*******"
click at [474, 263] on icon "Data table" at bounding box center [482, 261] width 20 height 25
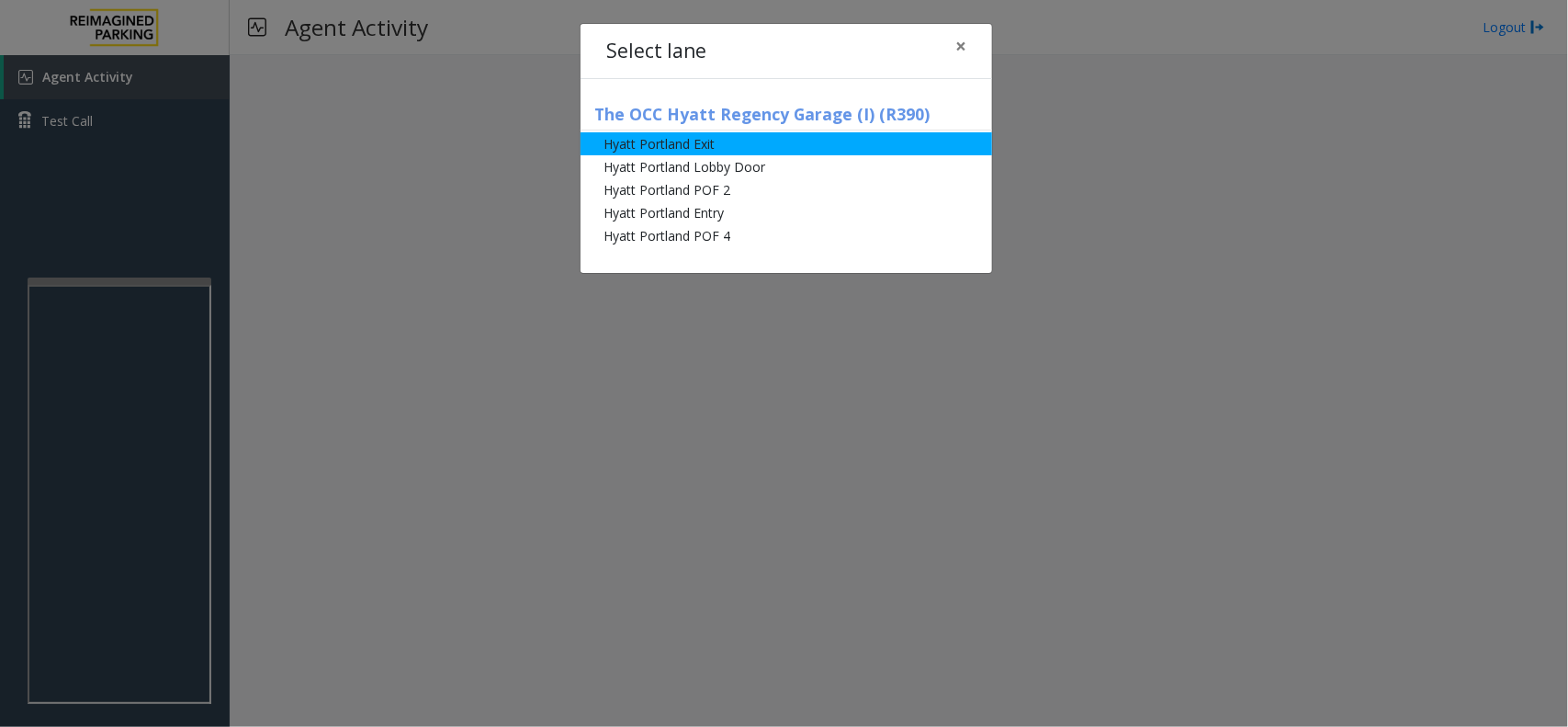
click at [714, 145] on li "Hyatt Portland Exit" at bounding box center [786, 144] width 412 height 23
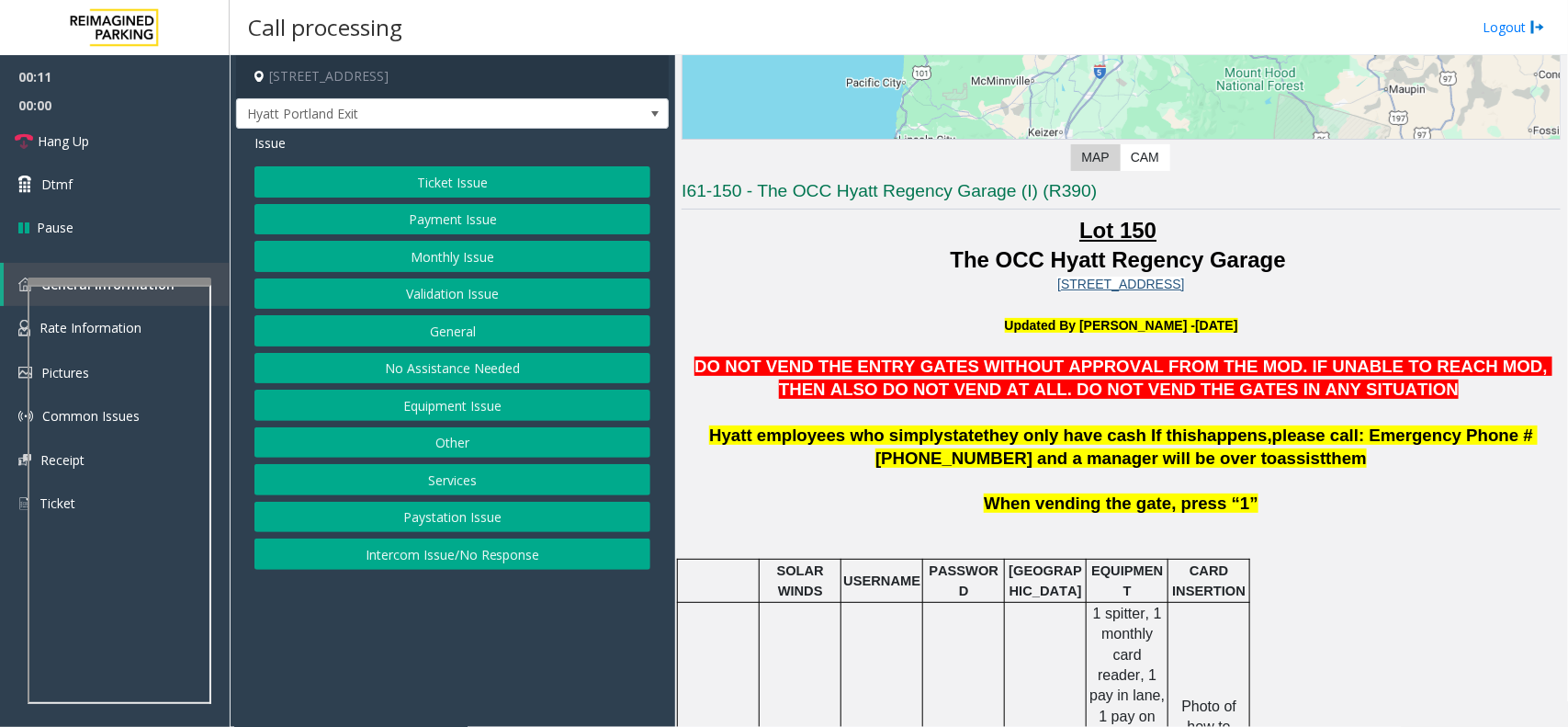
scroll to position [575, 0]
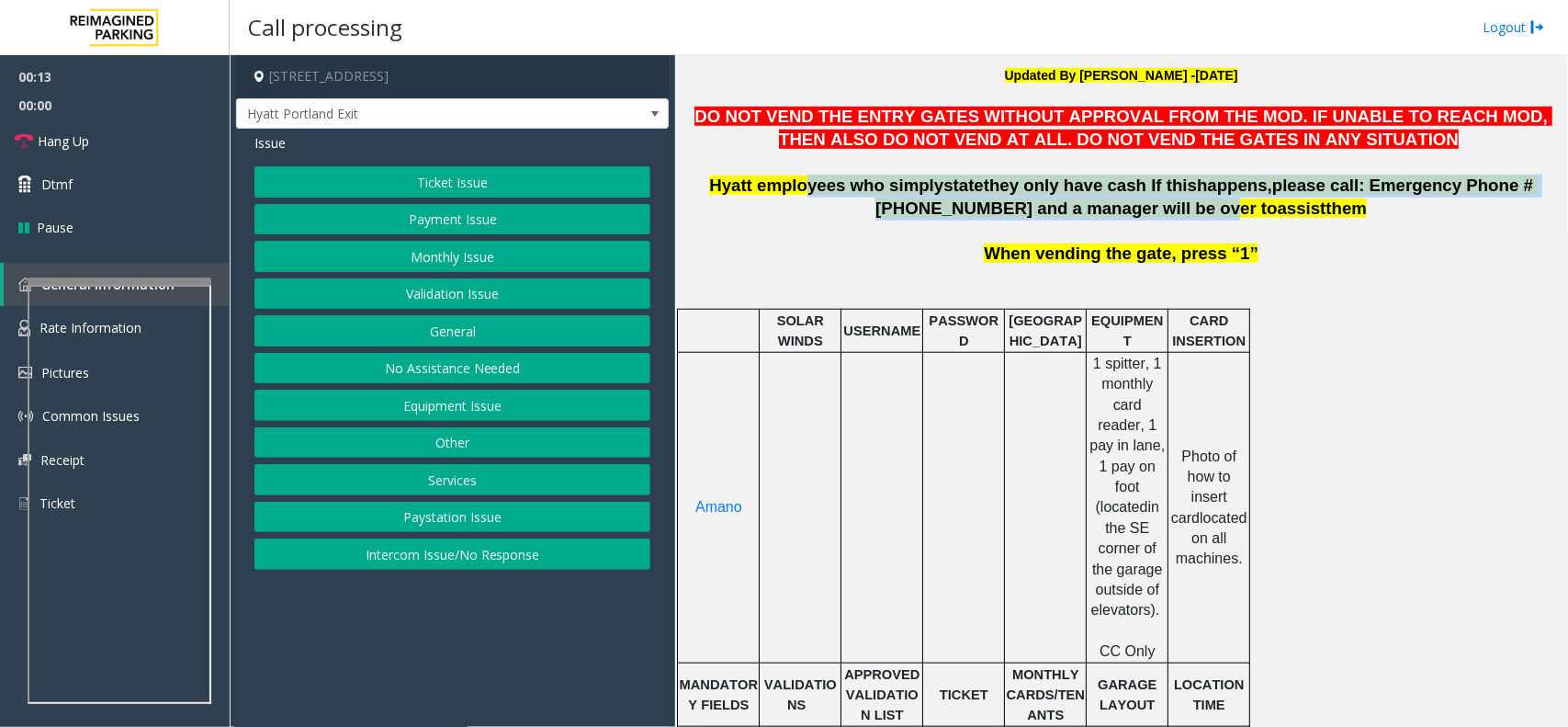
drag, startPoint x: 773, startPoint y: 188, endPoint x: 1132, endPoint y: 200, distance: 359.2
click at [1132, 200] on span "Hyatt employees who simply state they only have cash If this happens, please ca…" at bounding box center [1122, 197] width 828 height 42
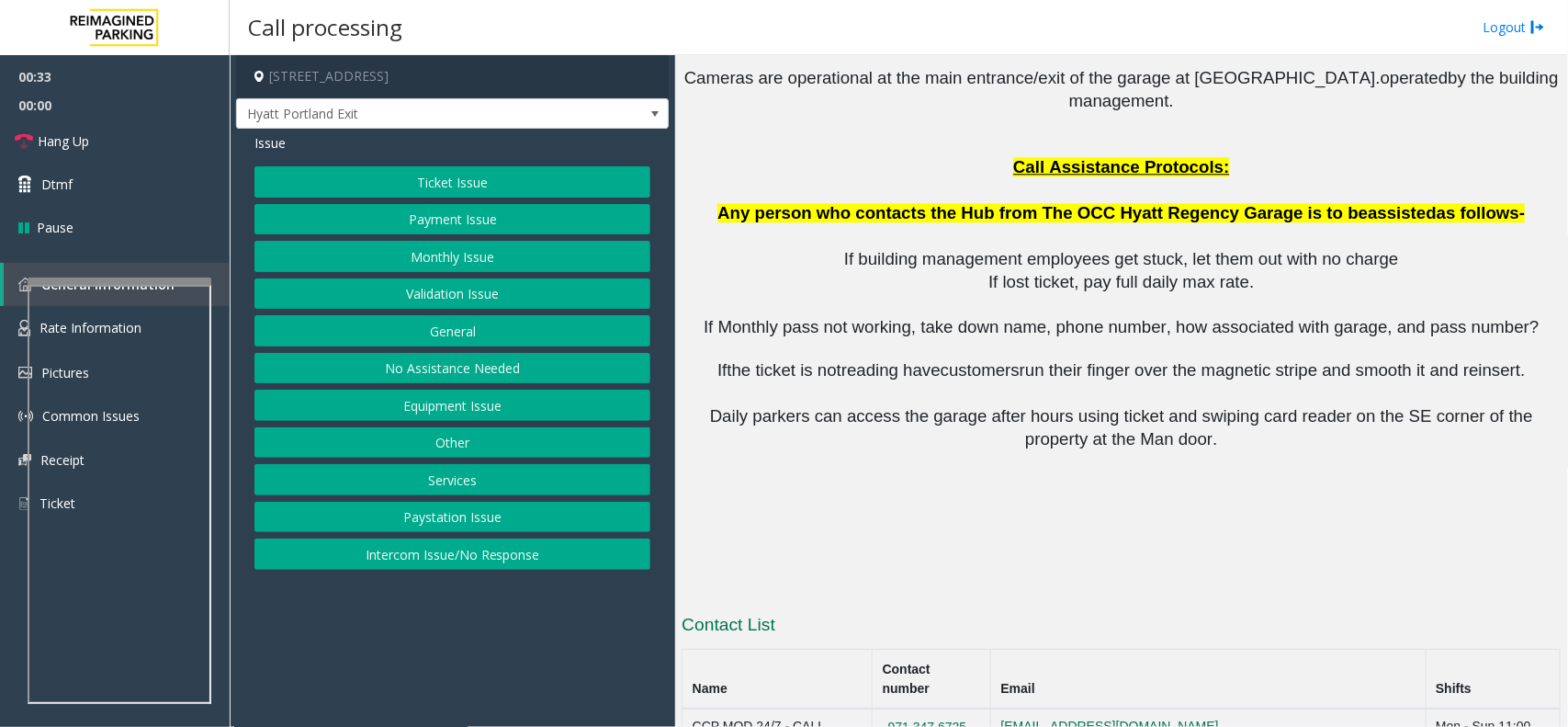
scroll to position [1960, 0]
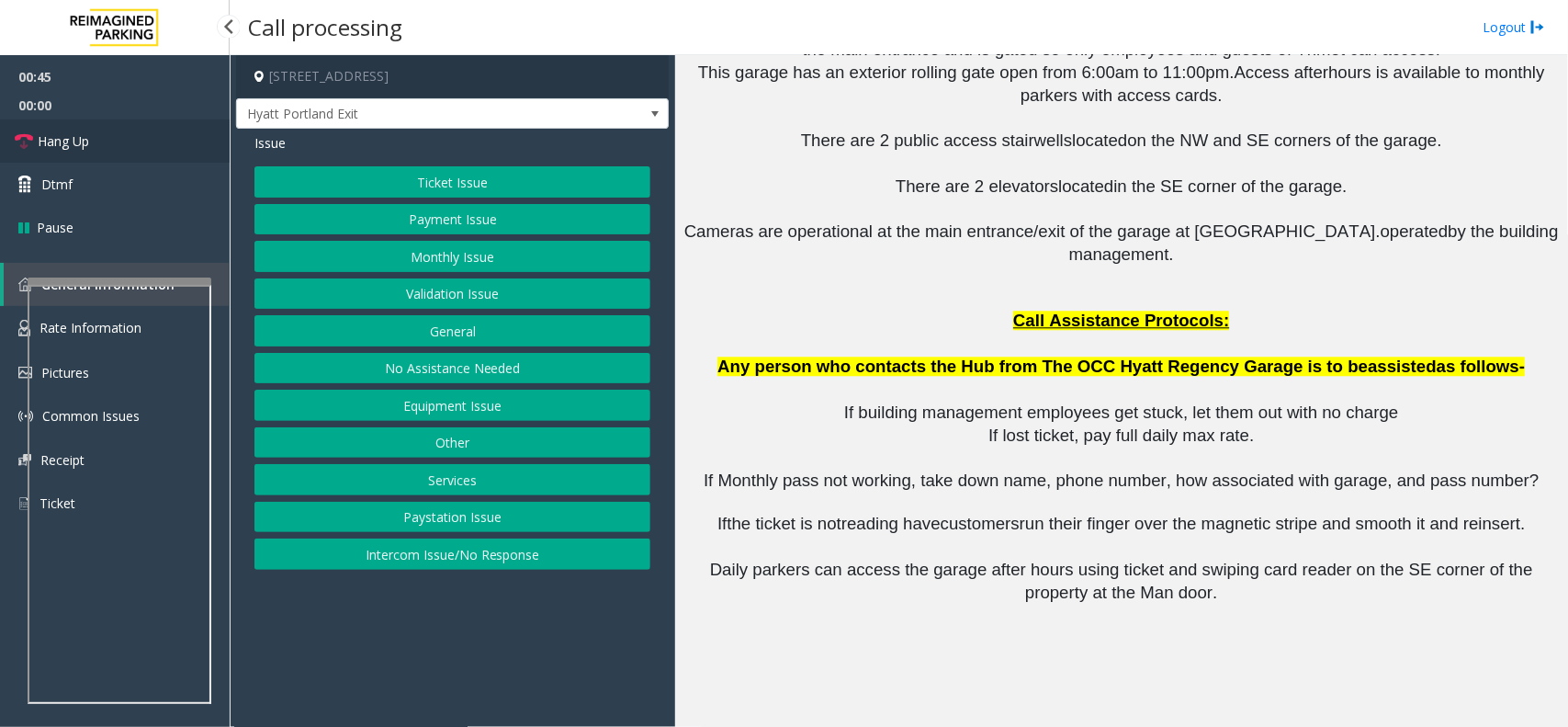
click at [85, 145] on span "Hang Up" at bounding box center [63, 141] width 52 height 20
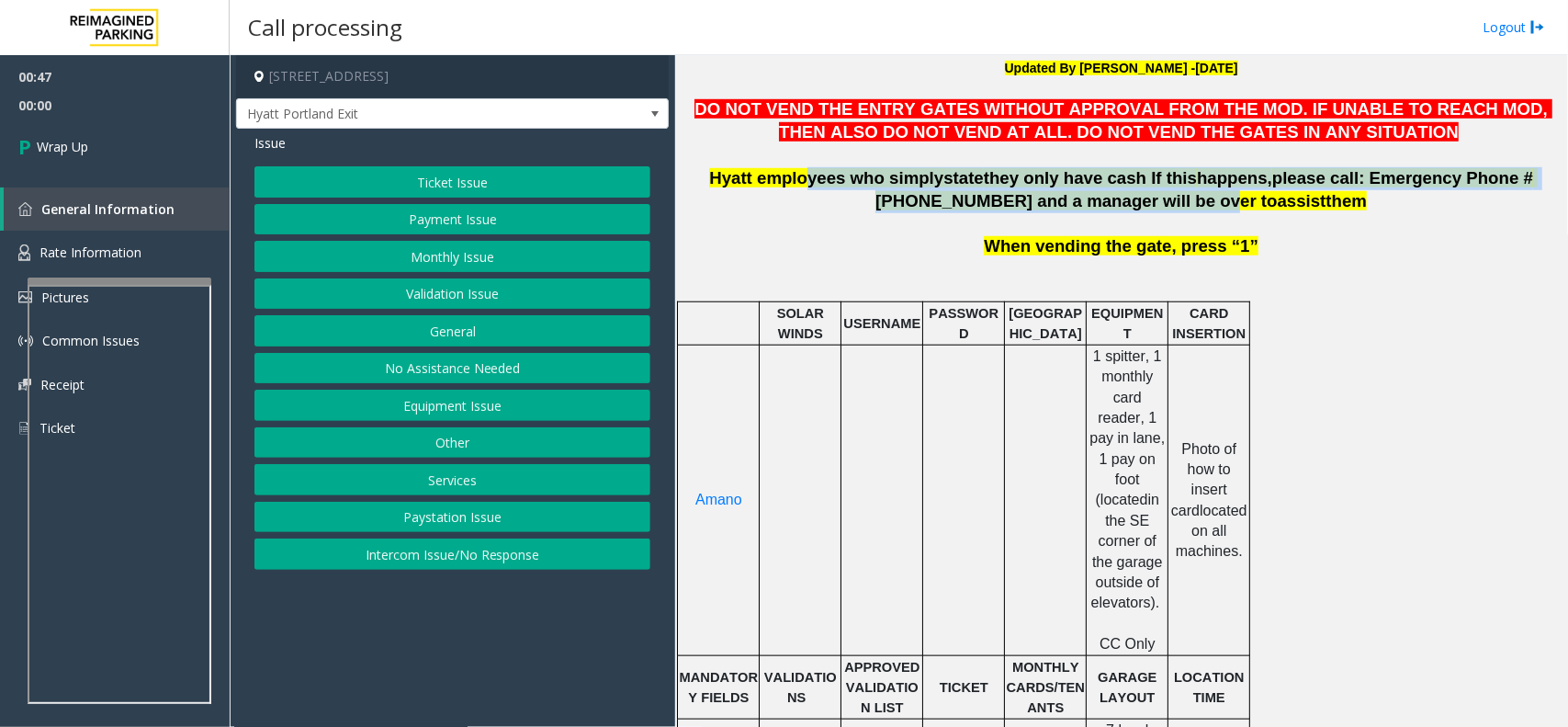
scroll to position [0, 0]
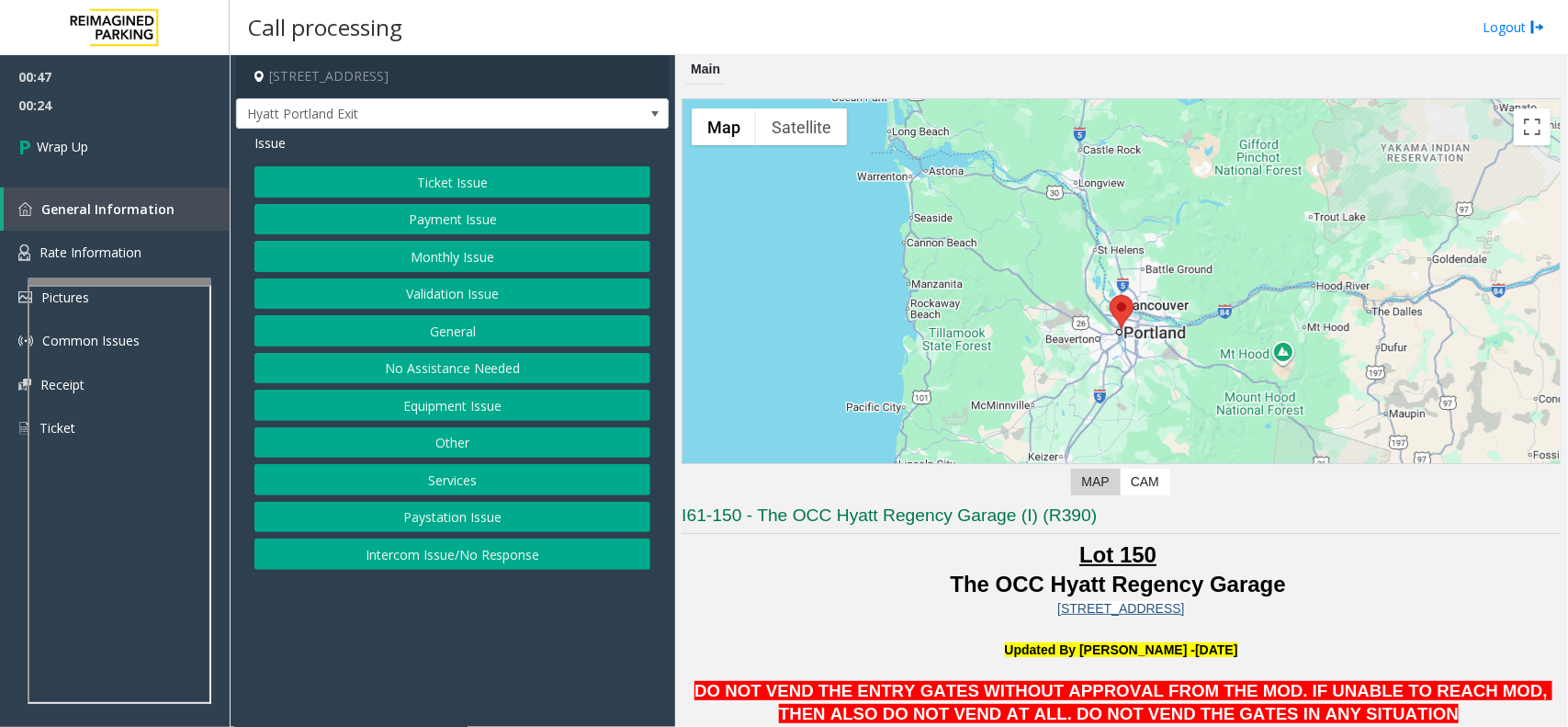
click at [485, 404] on button "Equipment Issue" at bounding box center [452, 404] width 396 height 31
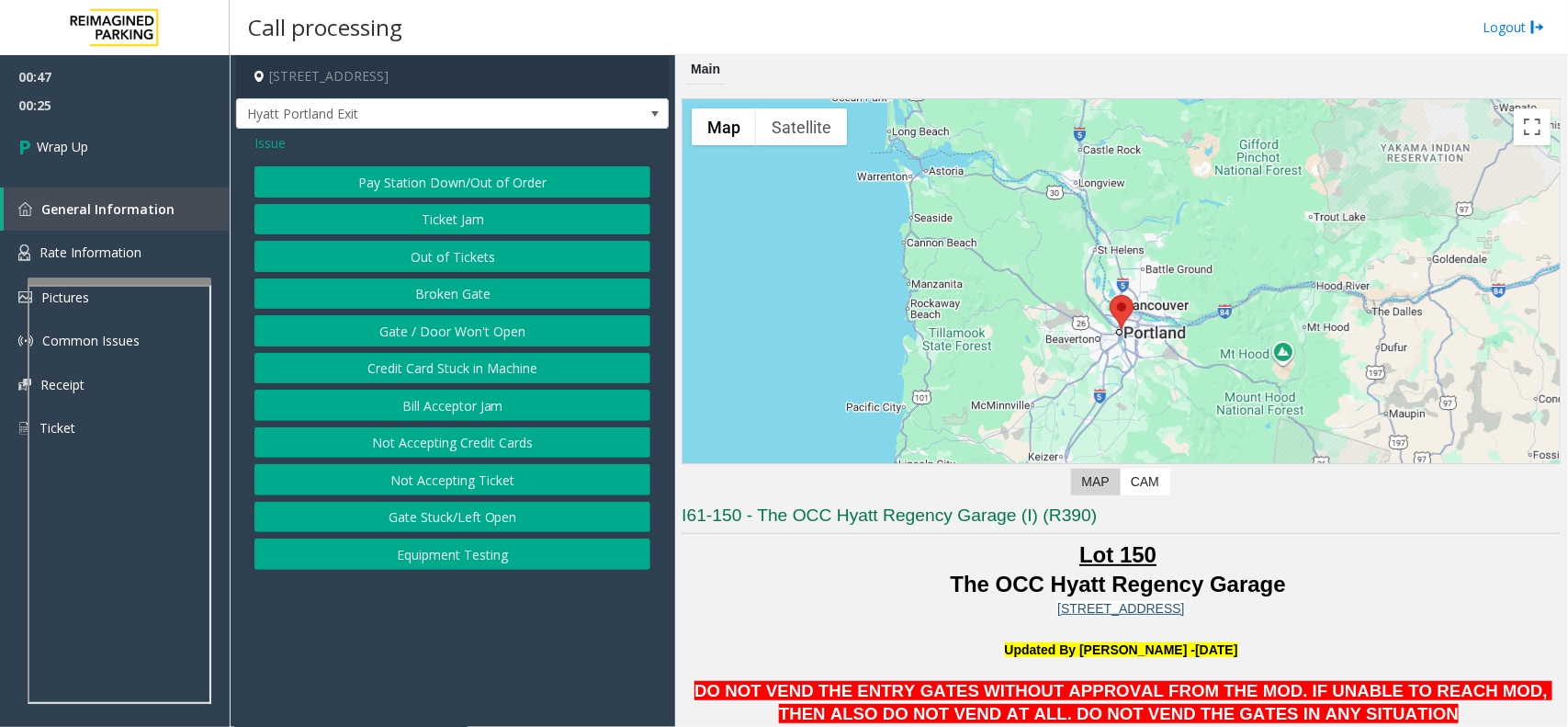
click at [476, 332] on button "Gate / Door Won't Open" at bounding box center [452, 330] width 396 height 31
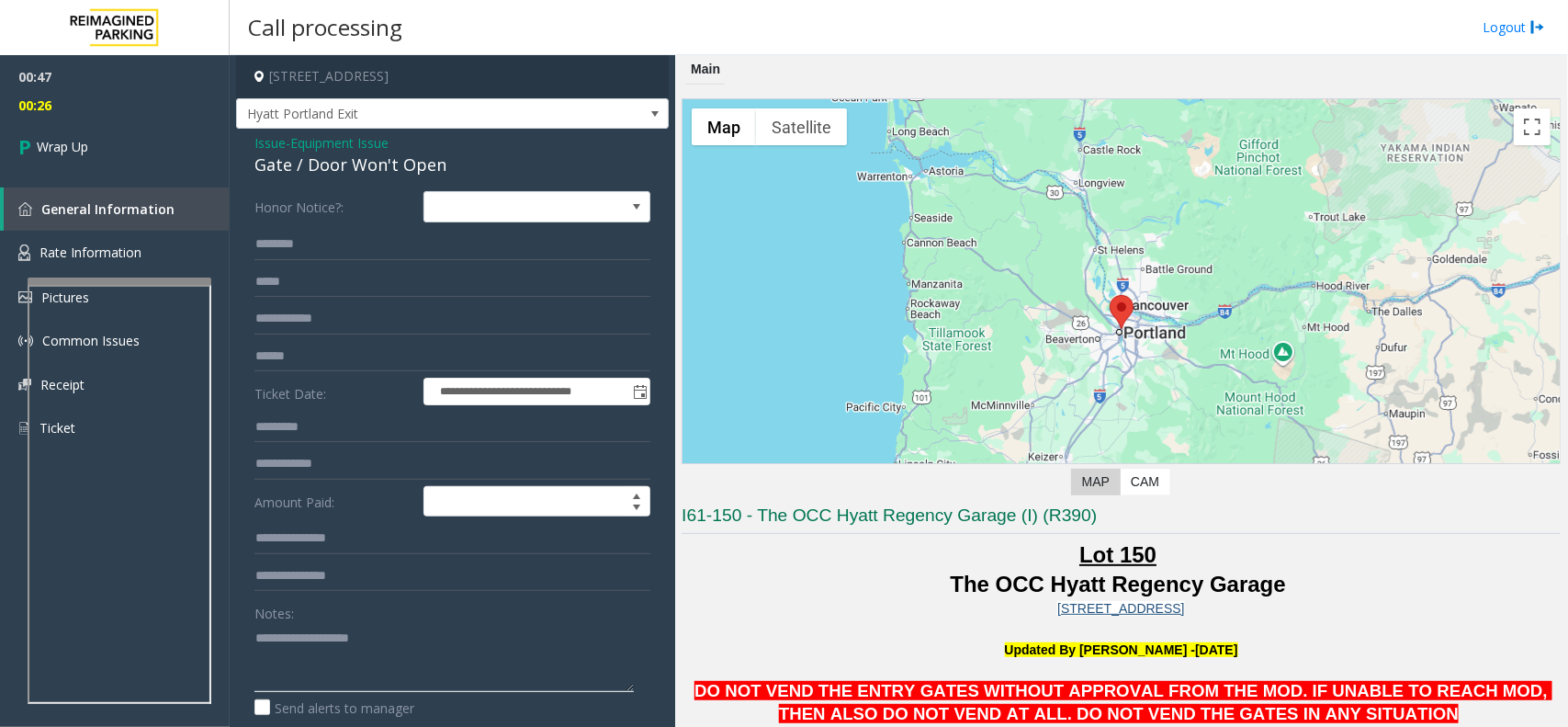
drag, startPoint x: 304, startPoint y: 626, endPoint x: 671, endPoint y: 530, distance: 379.3
click at [305, 626] on textarea at bounding box center [445, 656] width 380 height 69
click at [355, 658] on textarea at bounding box center [445, 656] width 380 height 69
paste textarea "**********"
click at [301, 656] on textarea at bounding box center [445, 656] width 380 height 69
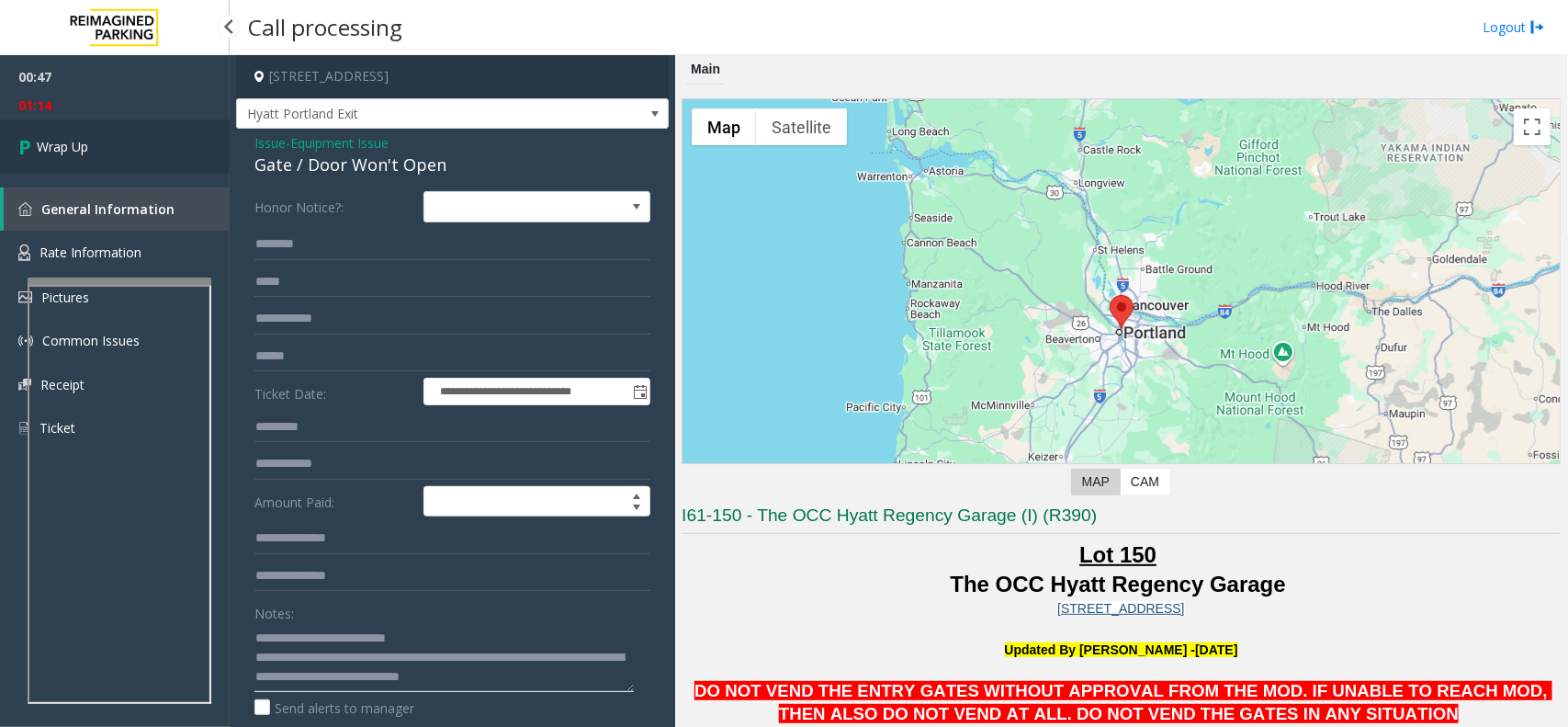
type textarea "**********"
drag, startPoint x: 70, startPoint y: 151, endPoint x: 58, endPoint y: 164, distance: 17.7
click at [70, 151] on span "Wrap Up" at bounding box center [62, 147] width 52 height 20
